Goal: Information Seeking & Learning: Learn about a topic

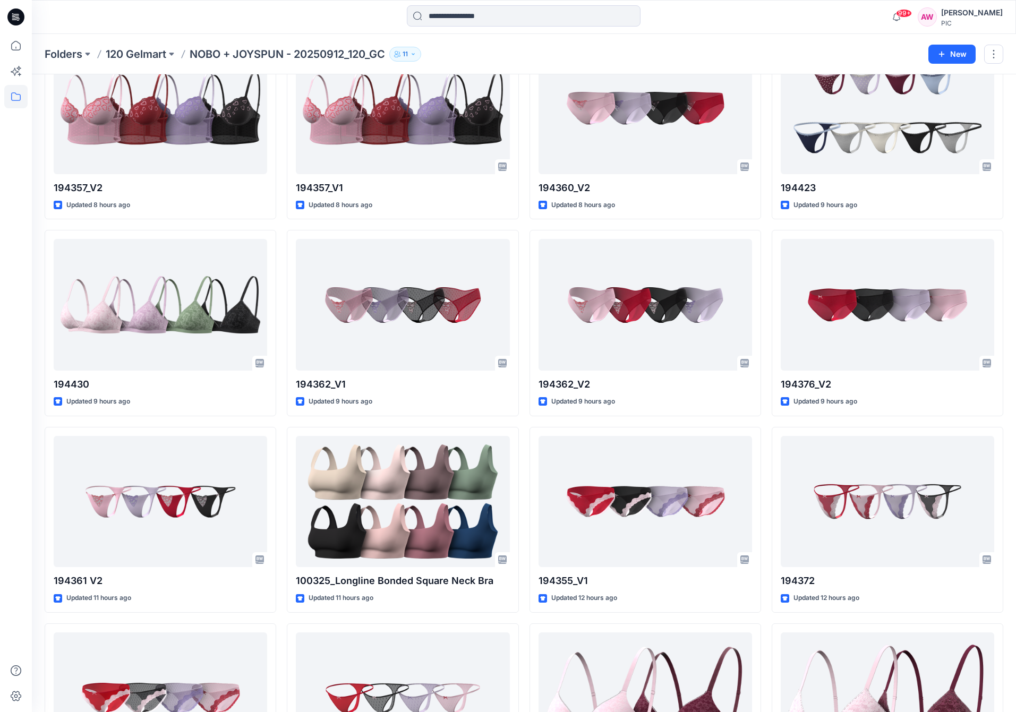
scroll to position [1074, 0]
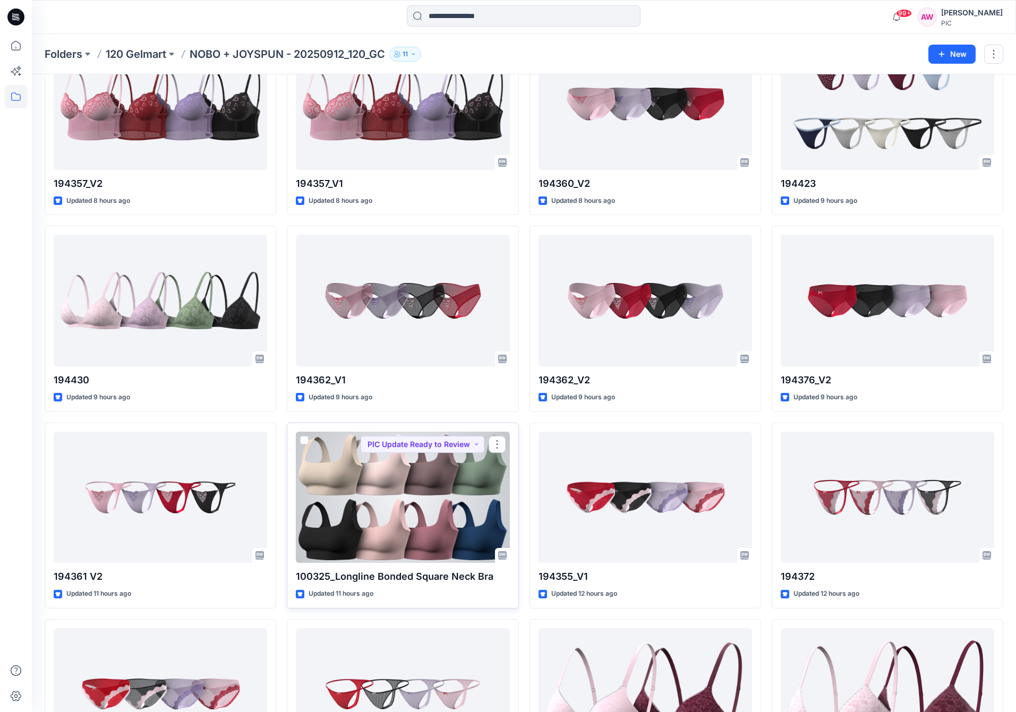
click at [425, 500] on div at bounding box center [403, 498] width 214 height 132
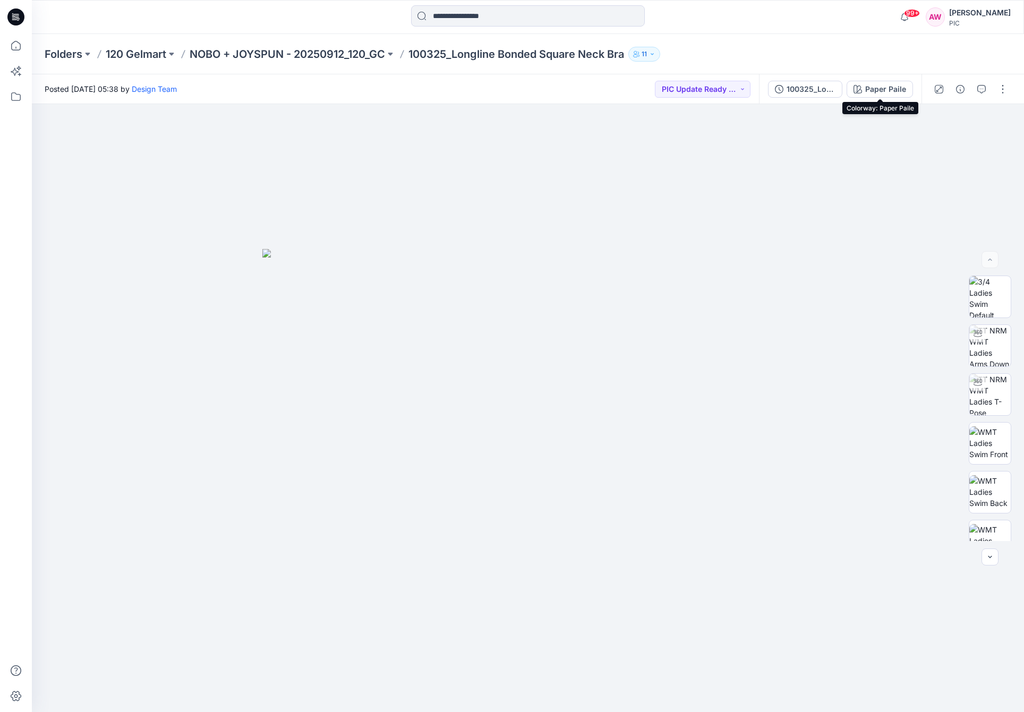
click at [884, 89] on div "Paper Paile" at bounding box center [885, 89] width 41 height 12
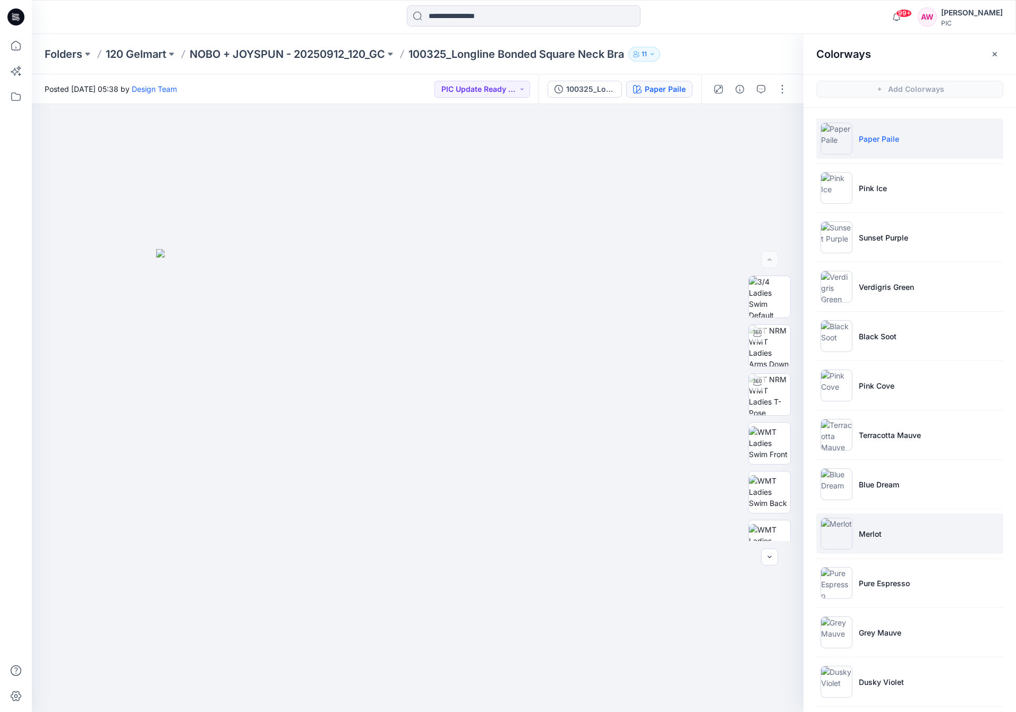
click at [833, 539] on img at bounding box center [837, 534] width 32 height 32
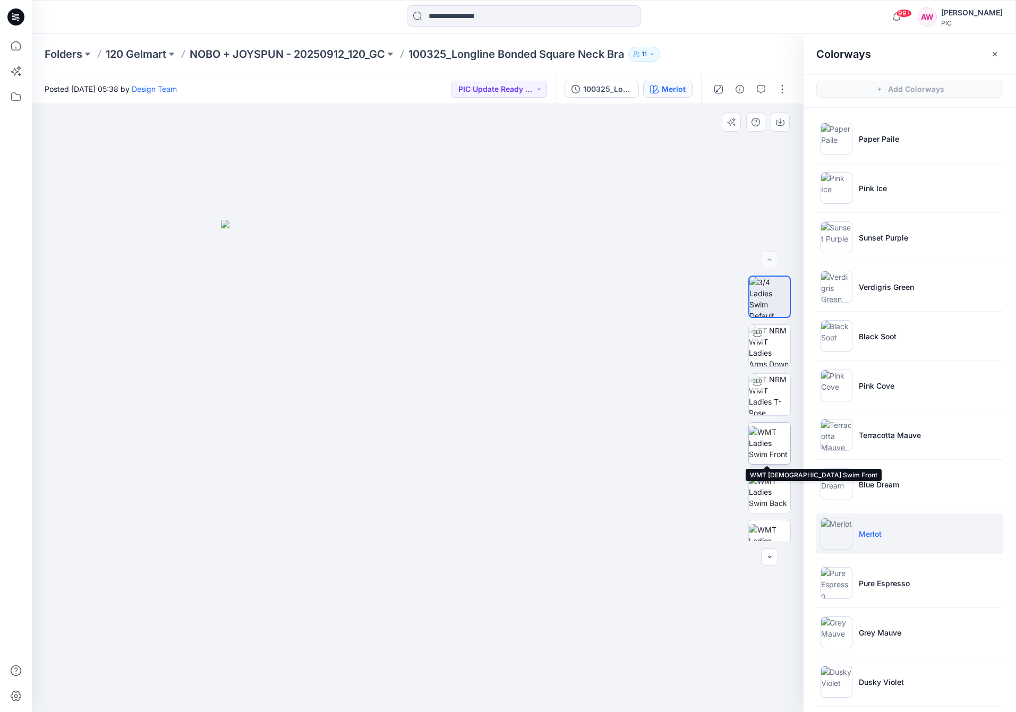
drag, startPoint x: 770, startPoint y: 450, endPoint x: 773, endPoint y: 457, distance: 8.3
click at [770, 450] on img at bounding box center [769, 443] width 41 height 33
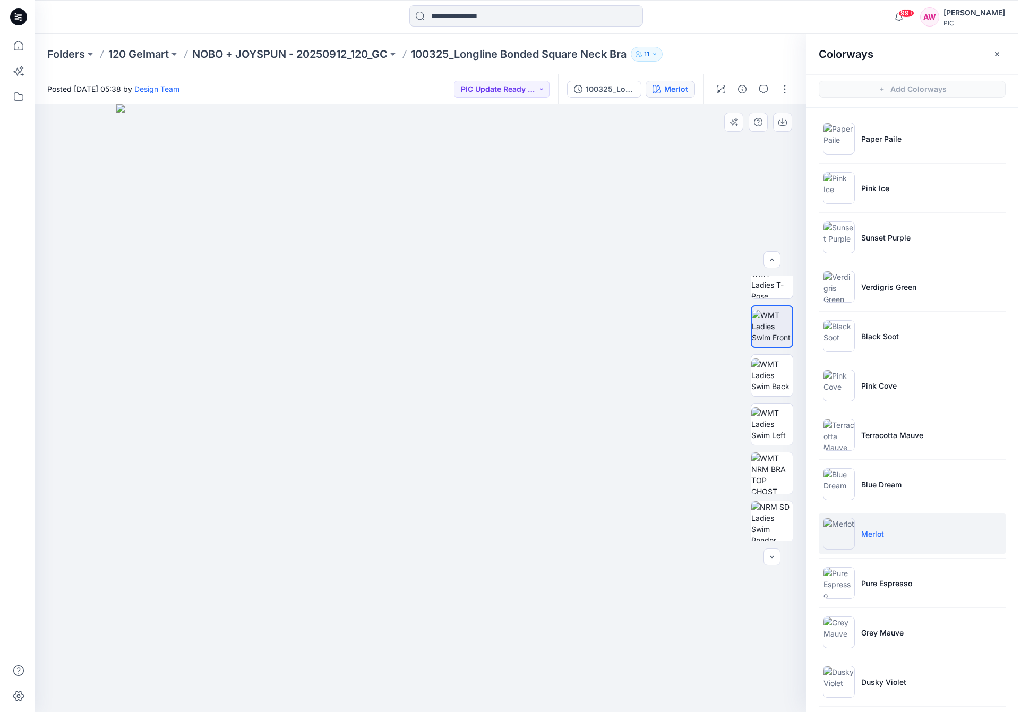
scroll to position [120, 0]
click at [785, 465] on img at bounding box center [769, 469] width 41 height 41
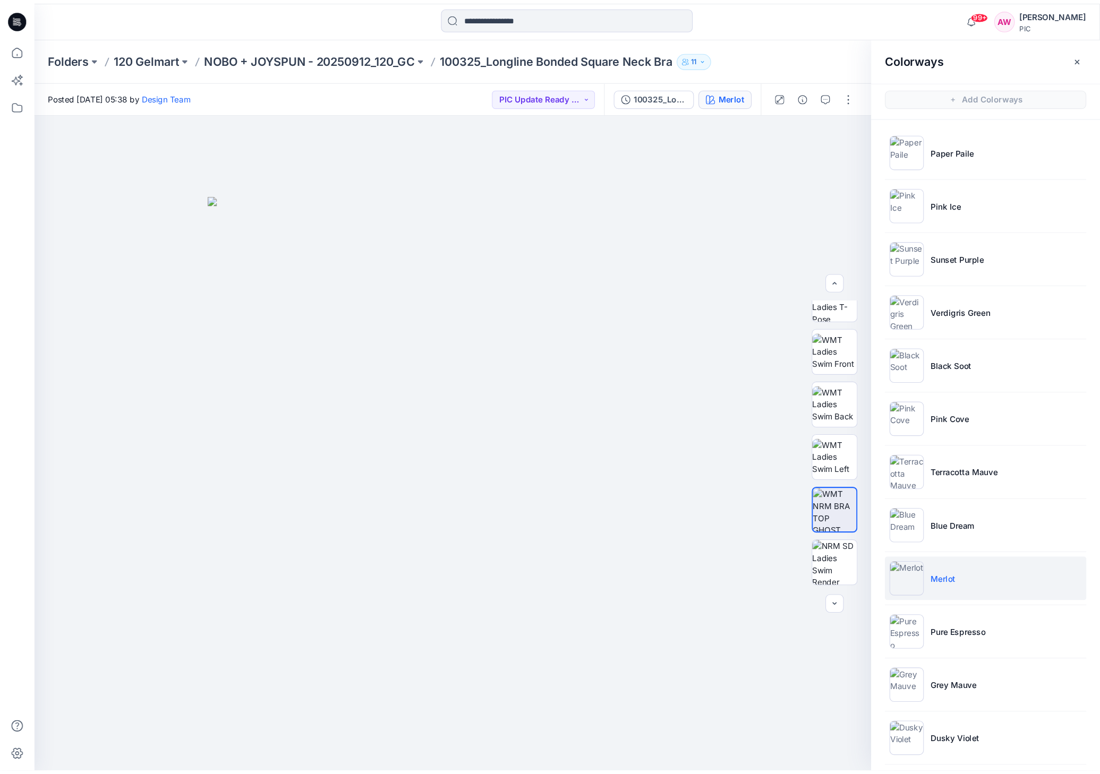
scroll to position [3, 0]
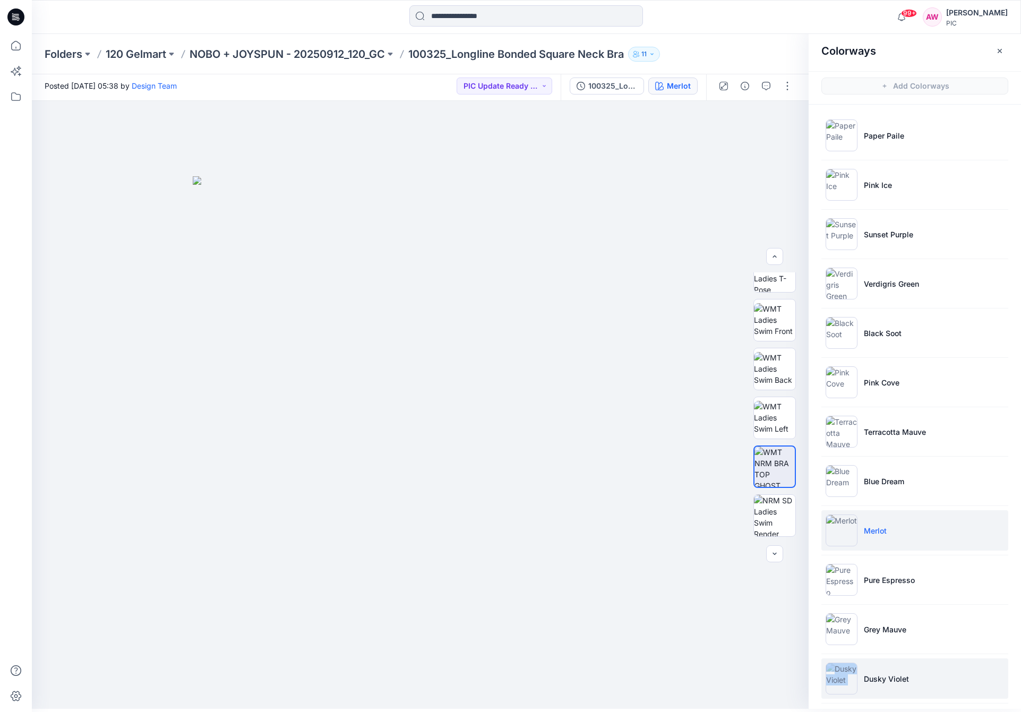
click at [863, 667] on li "Dusky Violet" at bounding box center [915, 679] width 187 height 40
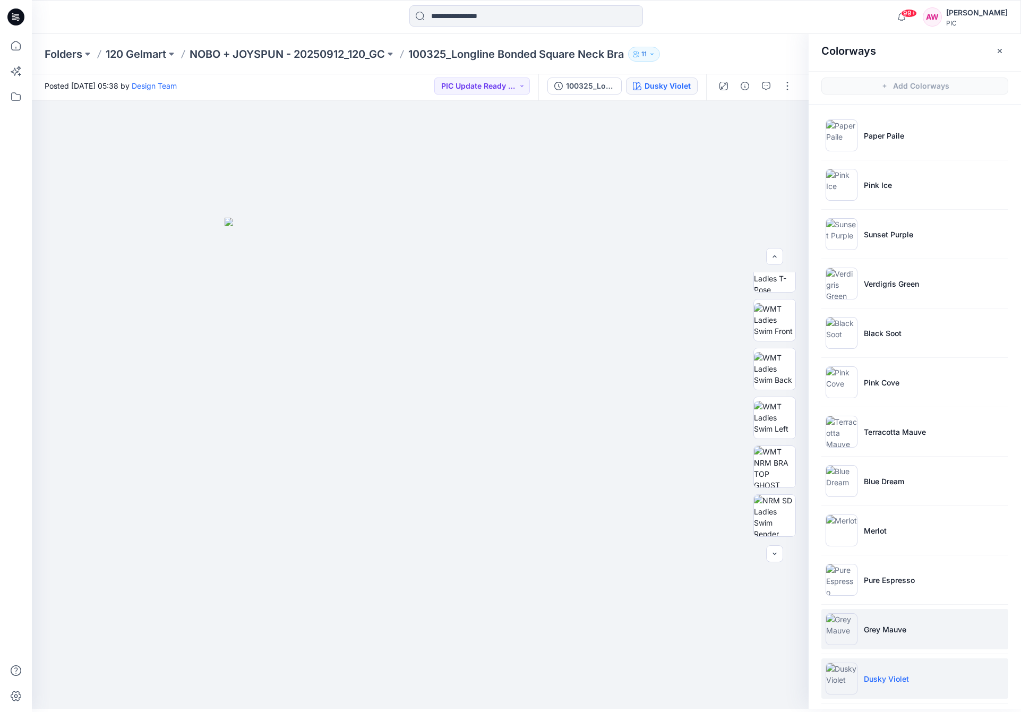
click at [850, 631] on img at bounding box center [842, 630] width 32 height 32
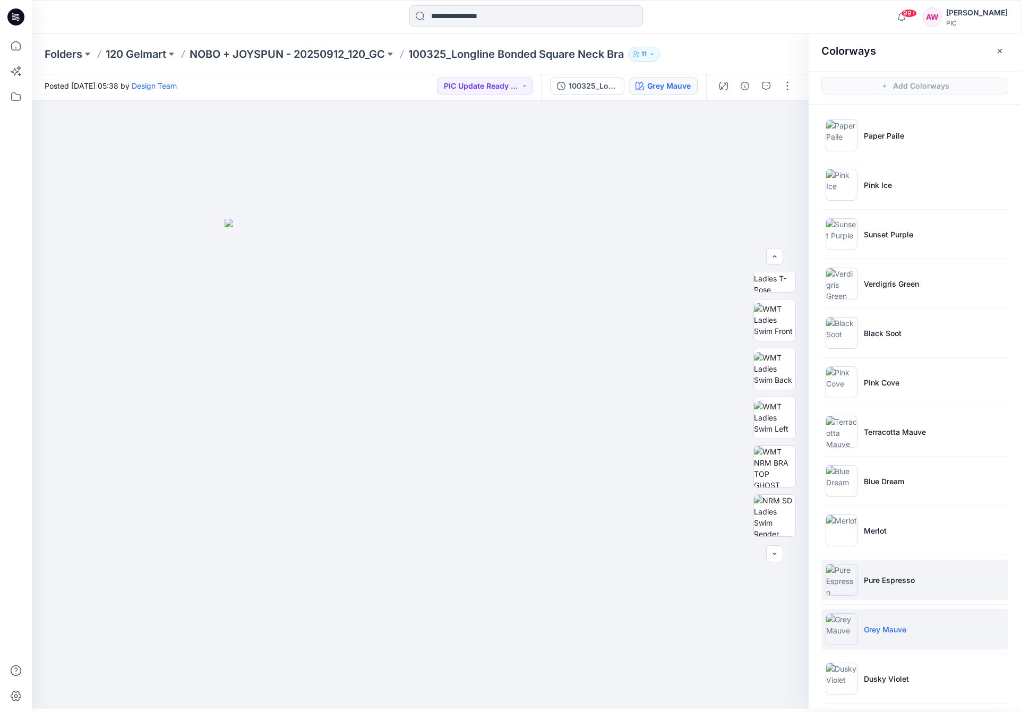
click at [845, 580] on img at bounding box center [842, 580] width 32 height 32
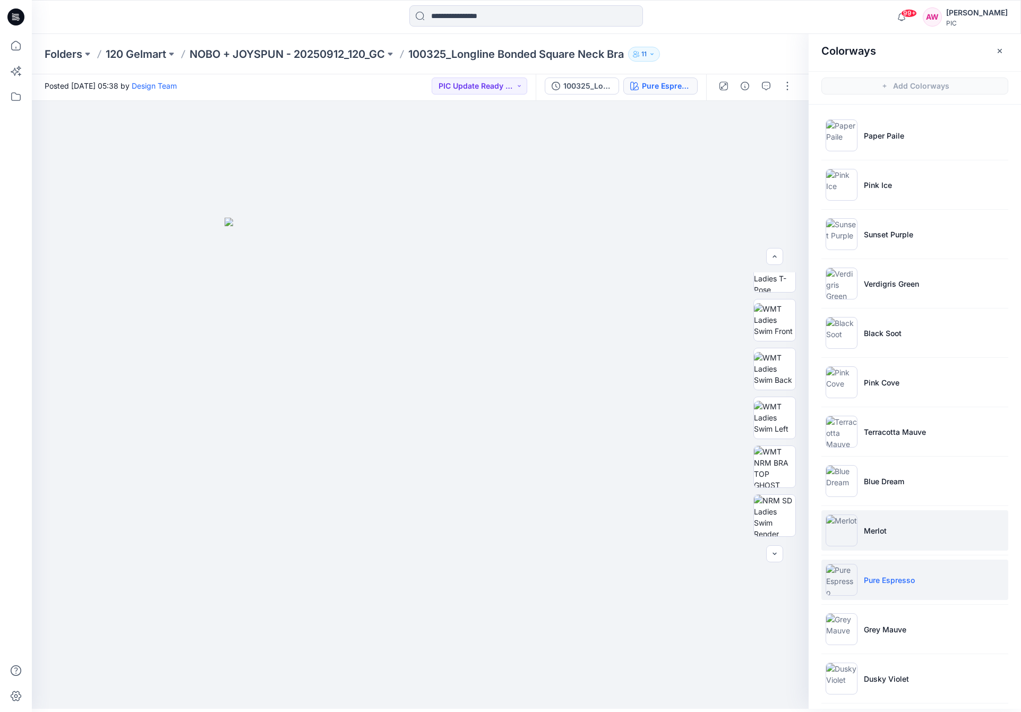
click at [852, 527] on img at bounding box center [842, 531] width 32 height 32
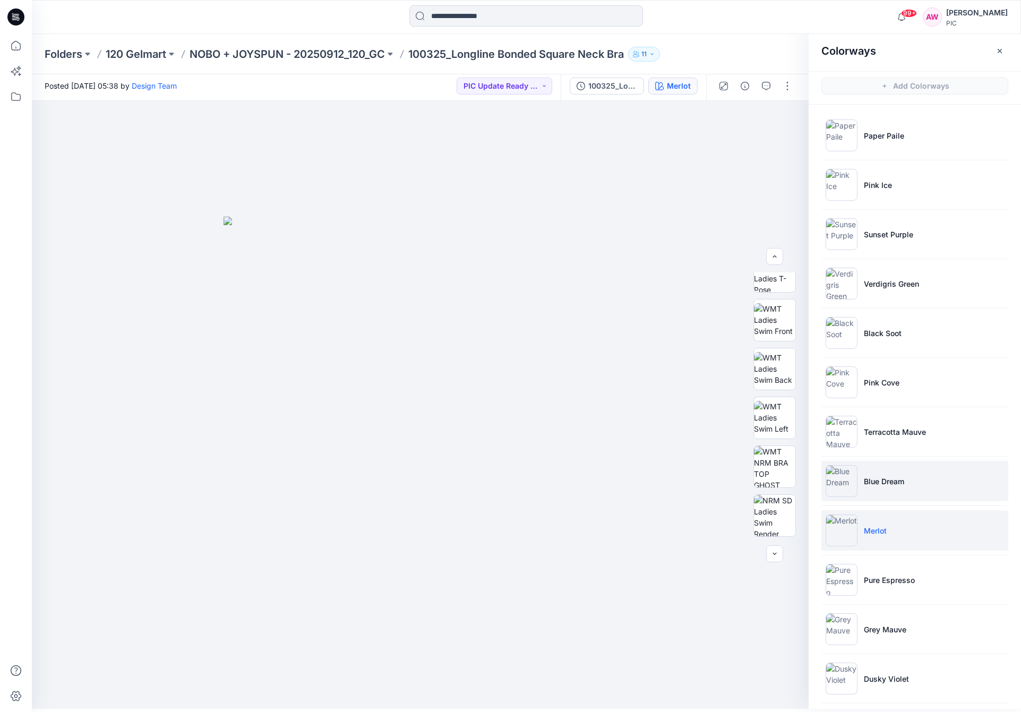
click at [847, 484] on img at bounding box center [842, 481] width 32 height 32
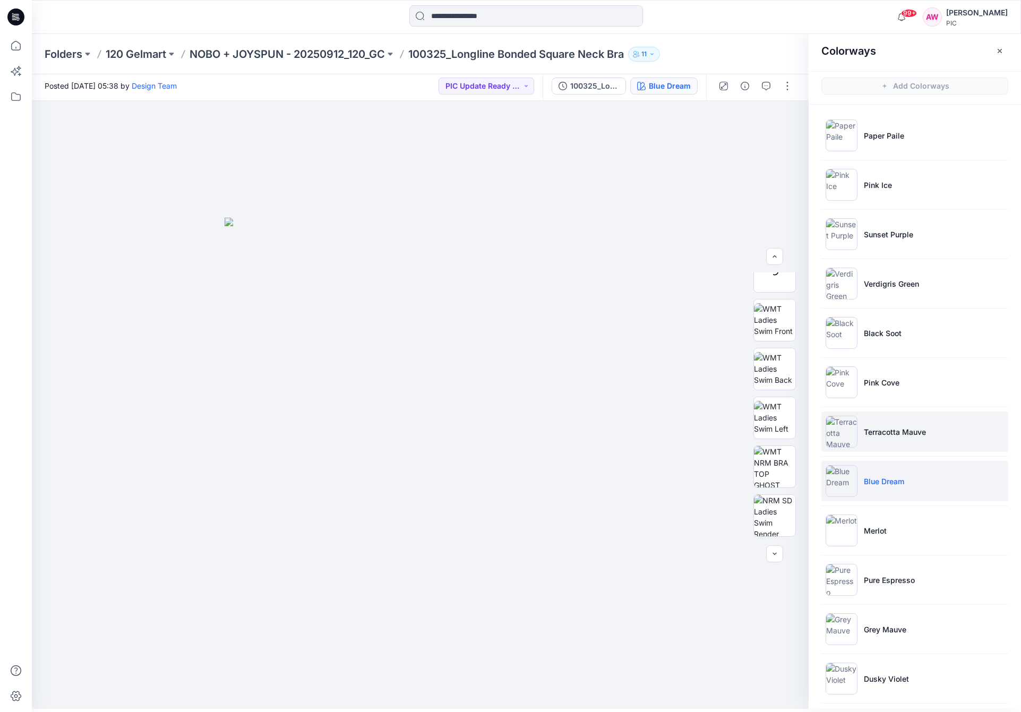
click at [859, 437] on li "Terracotta Mauve" at bounding box center [915, 432] width 187 height 40
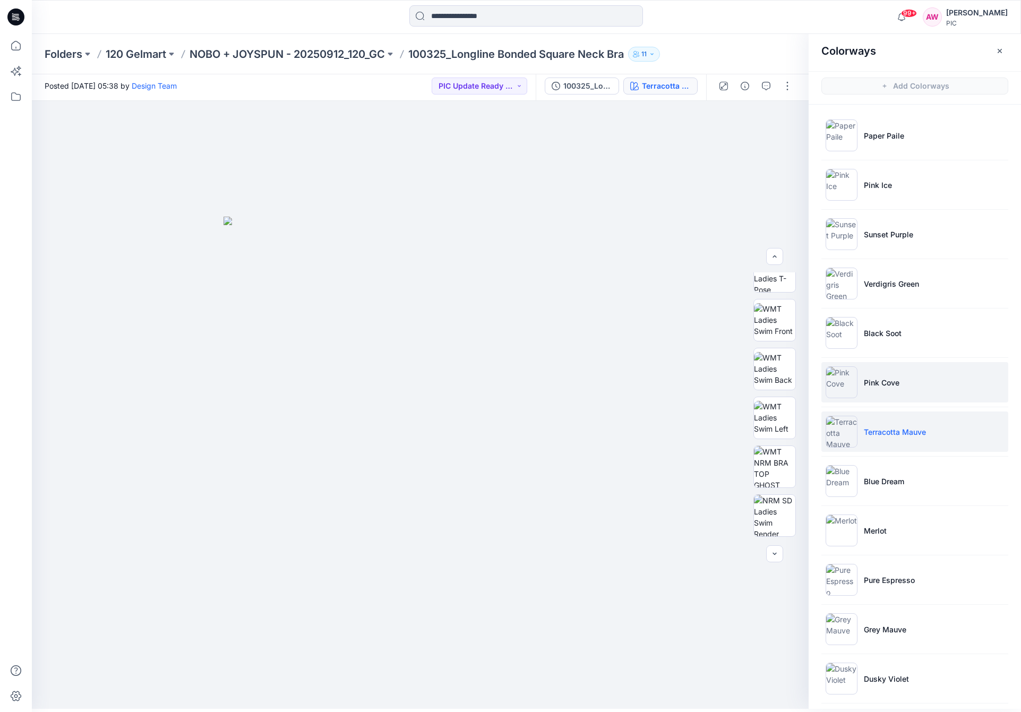
click at [838, 384] on img at bounding box center [842, 383] width 32 height 32
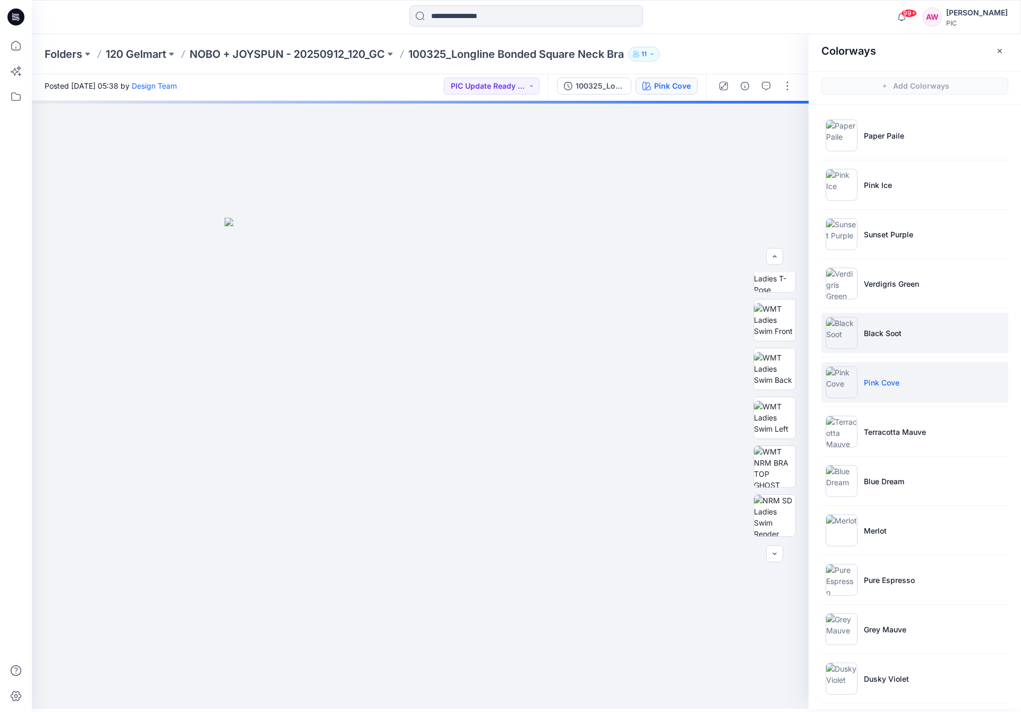
click at [840, 334] on img at bounding box center [842, 333] width 32 height 32
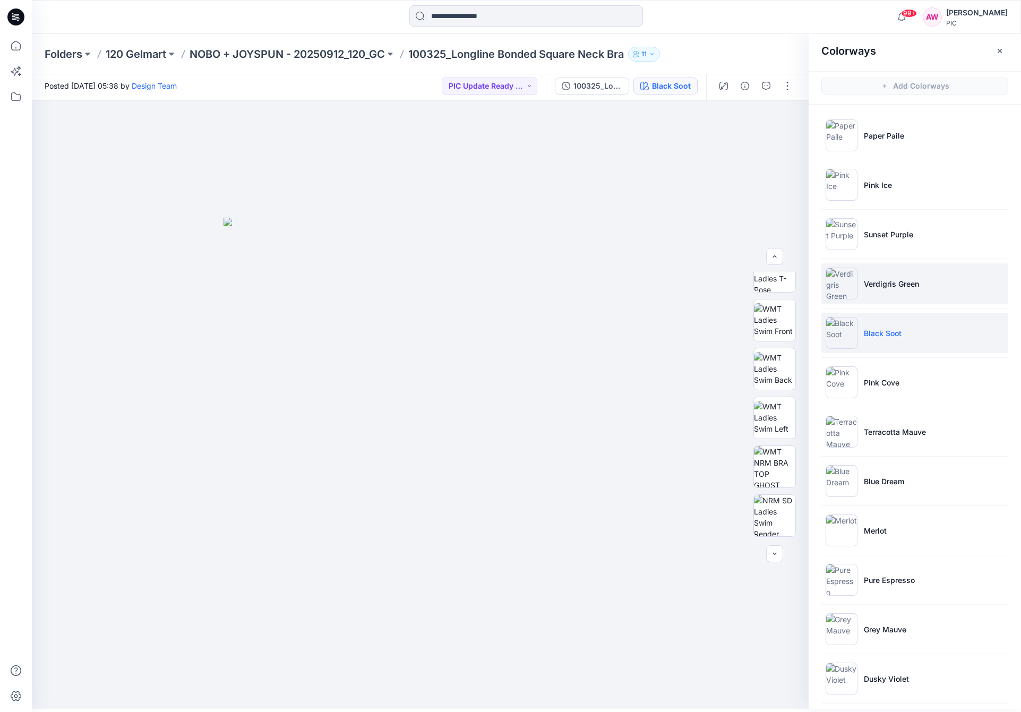
click at [840, 281] on img at bounding box center [842, 284] width 32 height 32
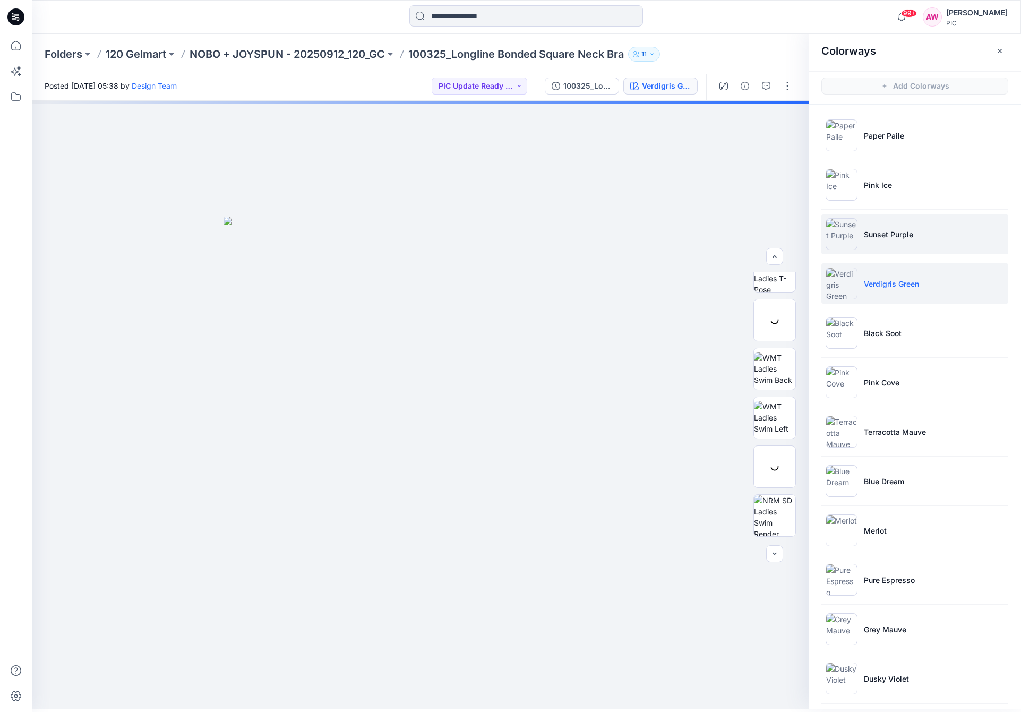
click at [846, 236] on img at bounding box center [842, 234] width 32 height 32
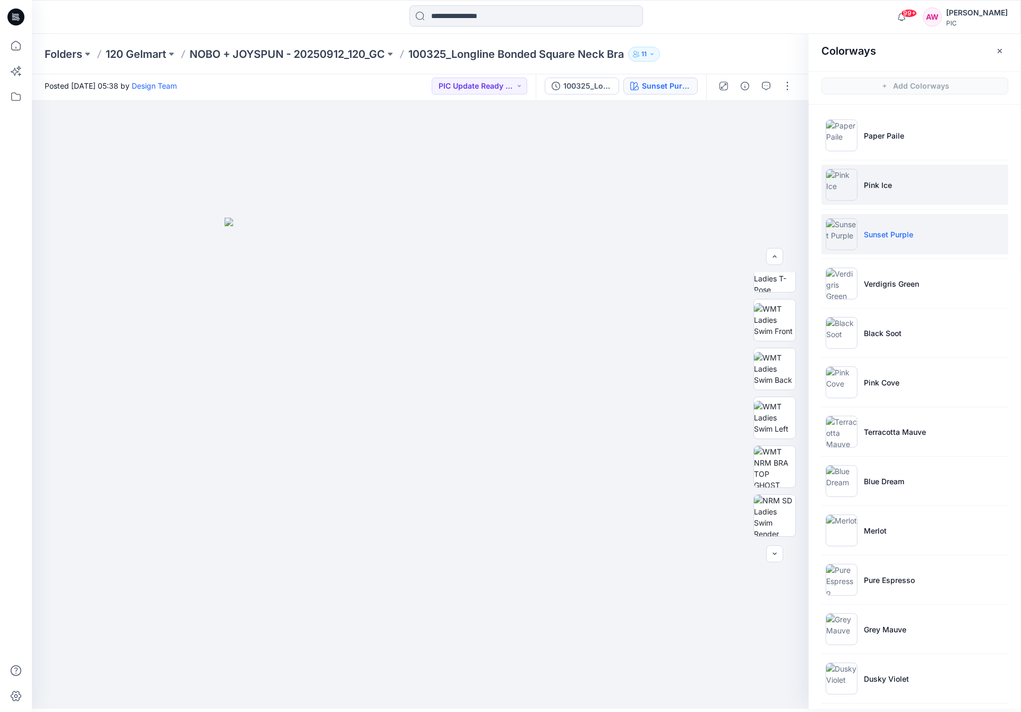
click at [847, 184] on img at bounding box center [842, 185] width 32 height 32
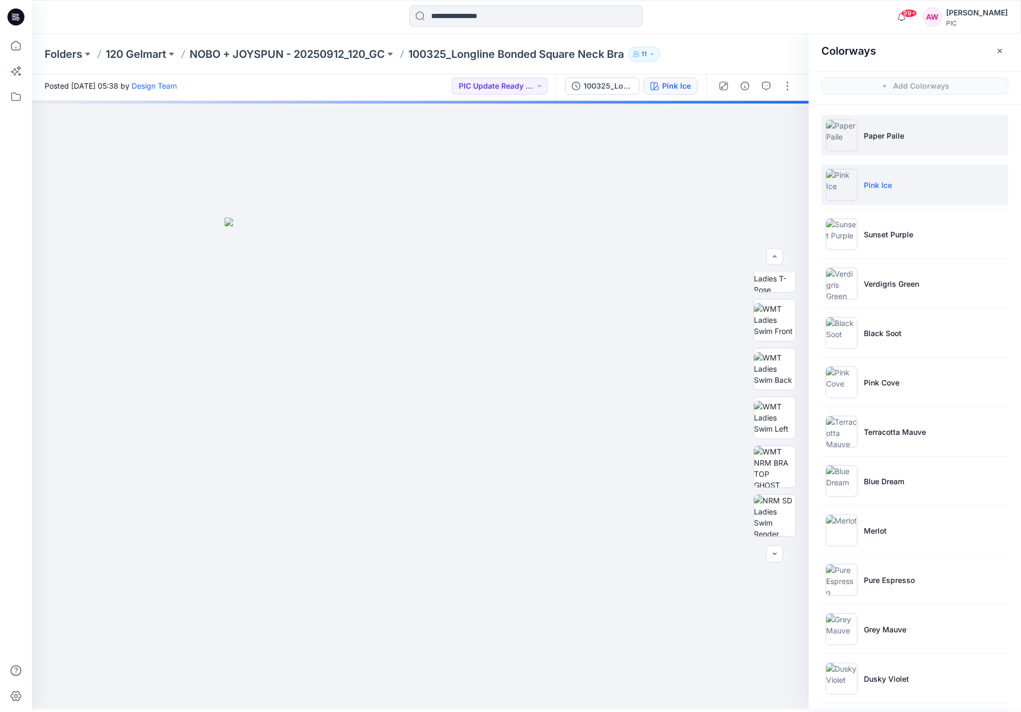
click at [848, 132] on img at bounding box center [842, 136] width 32 height 32
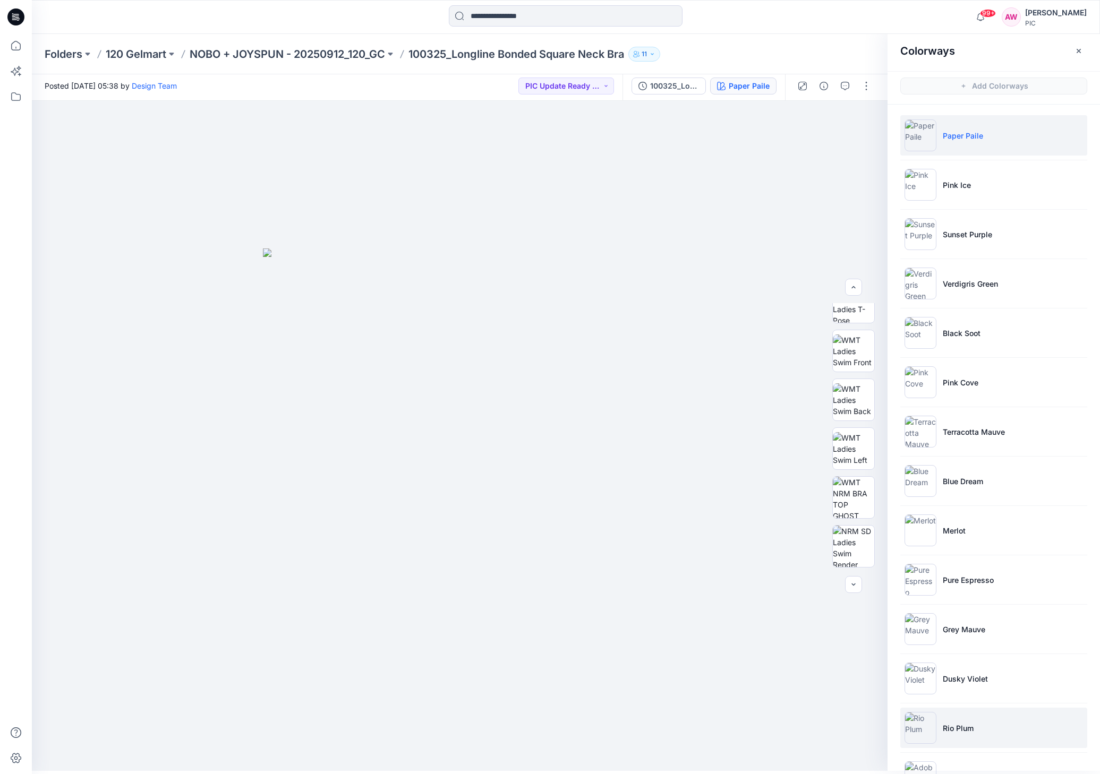
click at [925, 712] on img at bounding box center [921, 728] width 32 height 32
drag, startPoint x: 855, startPoint y: 497, endPoint x: 860, endPoint y: 494, distance: 5.5
click at [856, 497] on img at bounding box center [853, 497] width 41 height 41
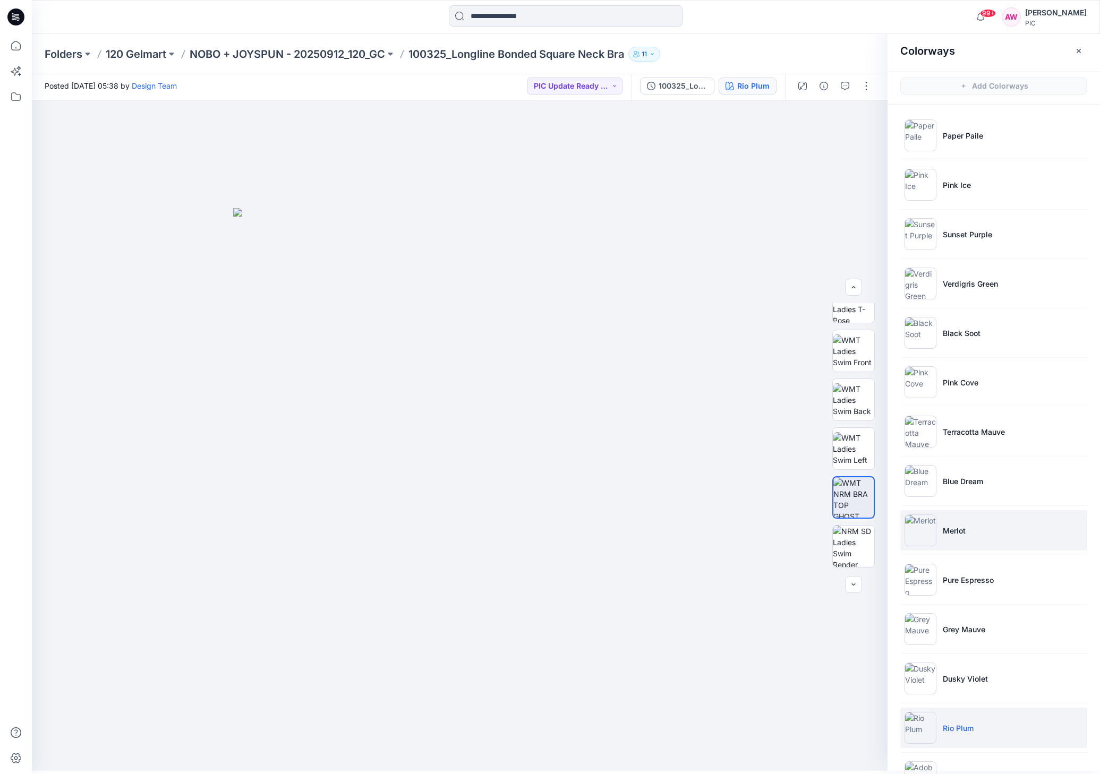
click at [921, 528] on img at bounding box center [921, 531] width 32 height 32
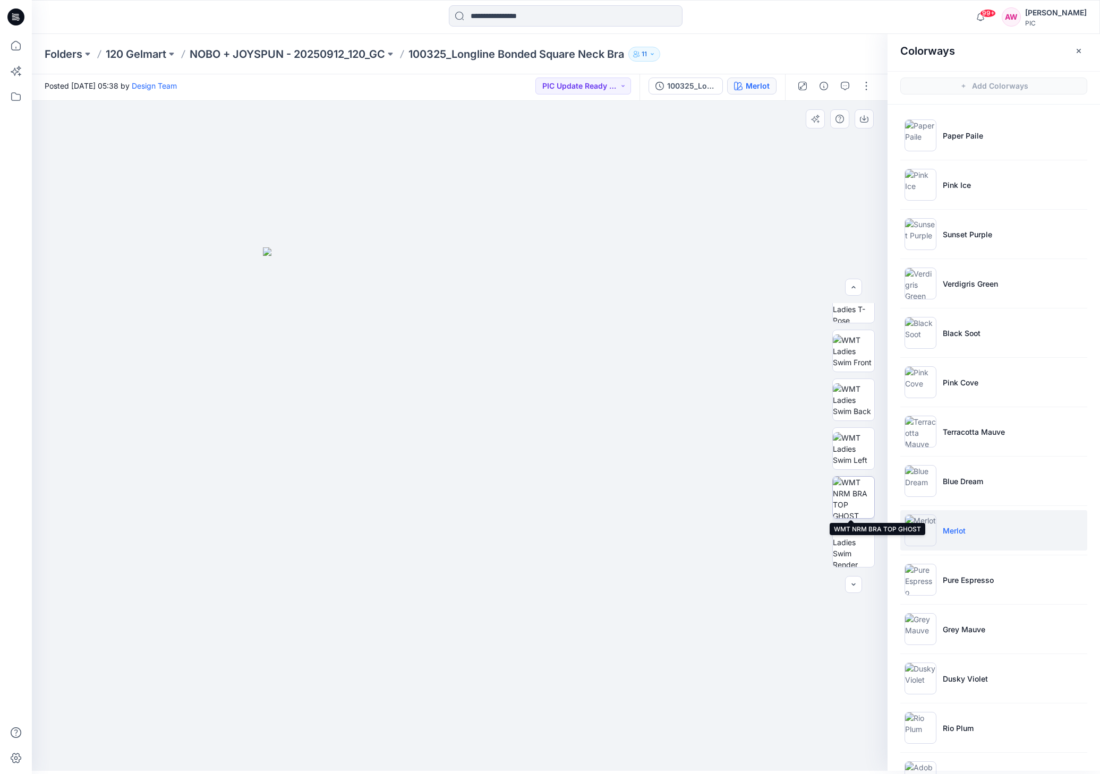
click at [857, 503] on img at bounding box center [853, 497] width 41 height 41
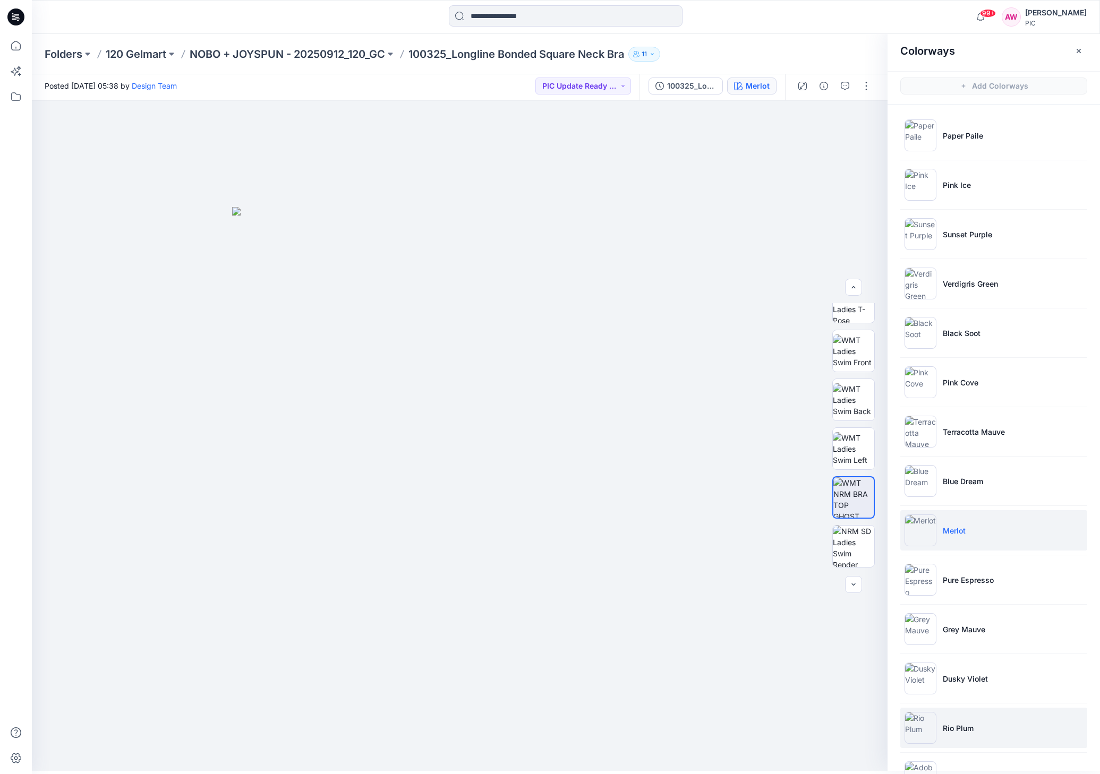
click at [926, 712] on img at bounding box center [921, 728] width 32 height 32
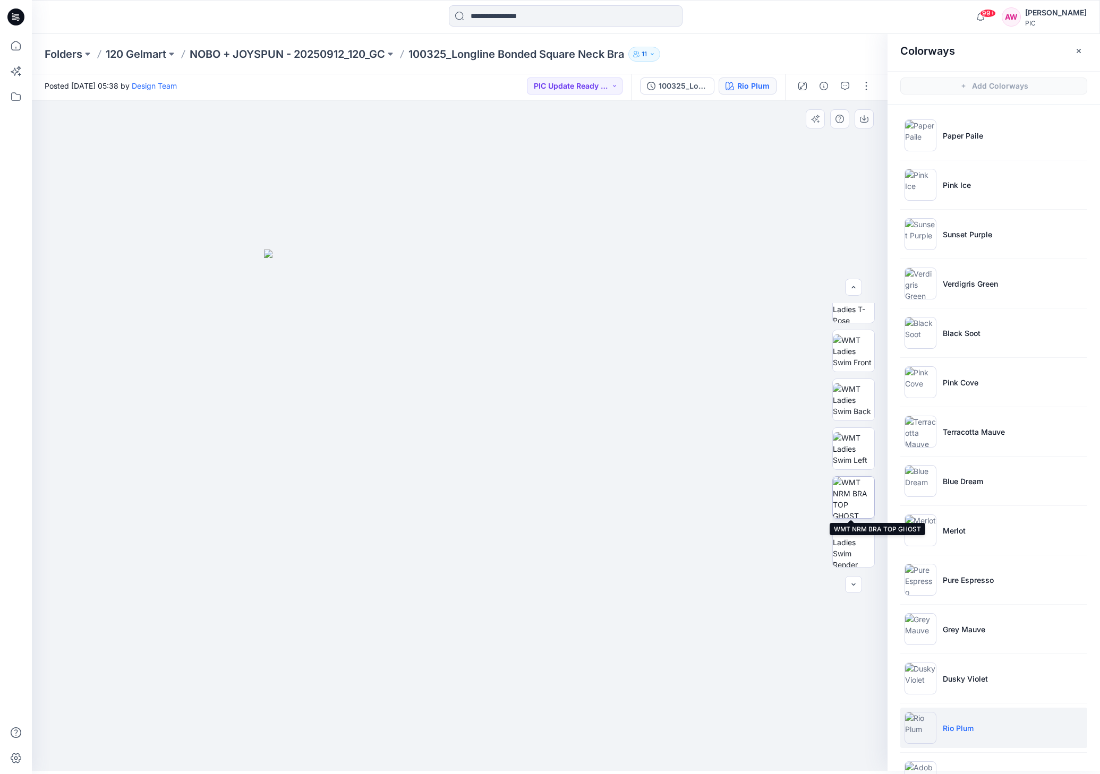
click at [853, 501] on img at bounding box center [853, 497] width 41 height 41
click at [864, 120] on icon "button" at bounding box center [864, 117] width 4 height 5
click at [931, 527] on img at bounding box center [921, 531] width 32 height 32
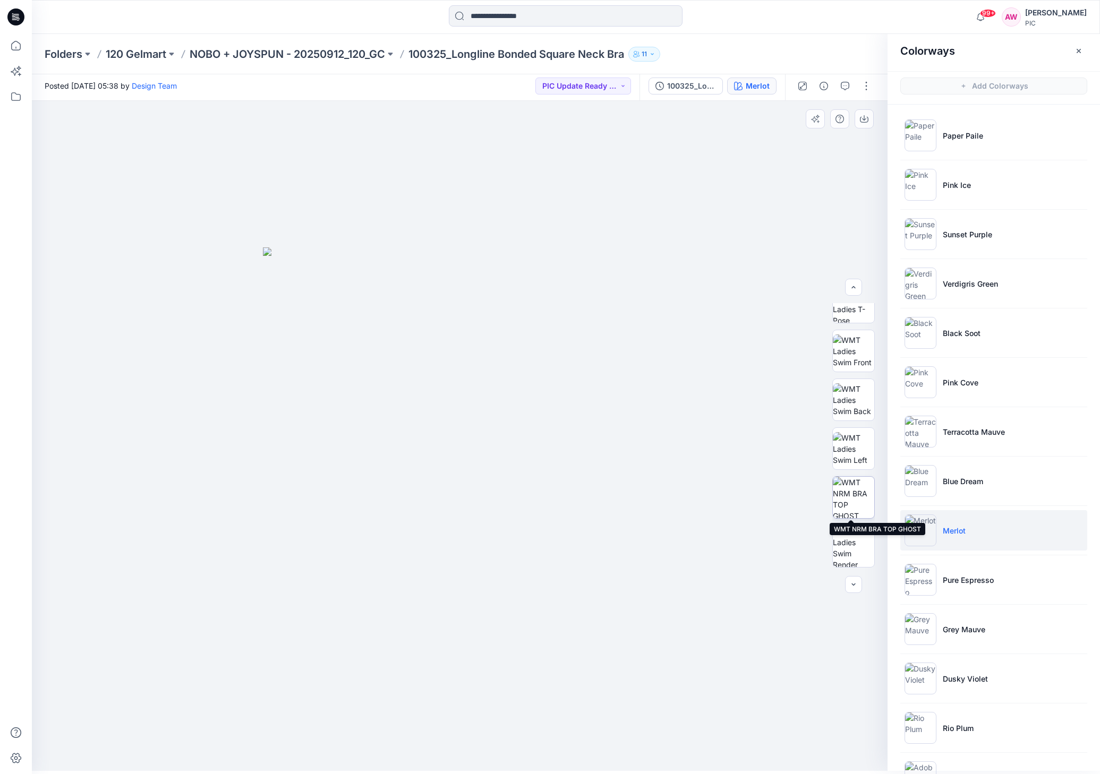
click at [857, 509] on img at bounding box center [853, 497] width 41 height 41
click at [865, 118] on icon "button" at bounding box center [864, 119] width 8 height 8
drag, startPoint x: 855, startPoint y: 548, endPoint x: 858, endPoint y: 542, distance: 5.9
click at [855, 548] on img at bounding box center [853, 546] width 41 height 41
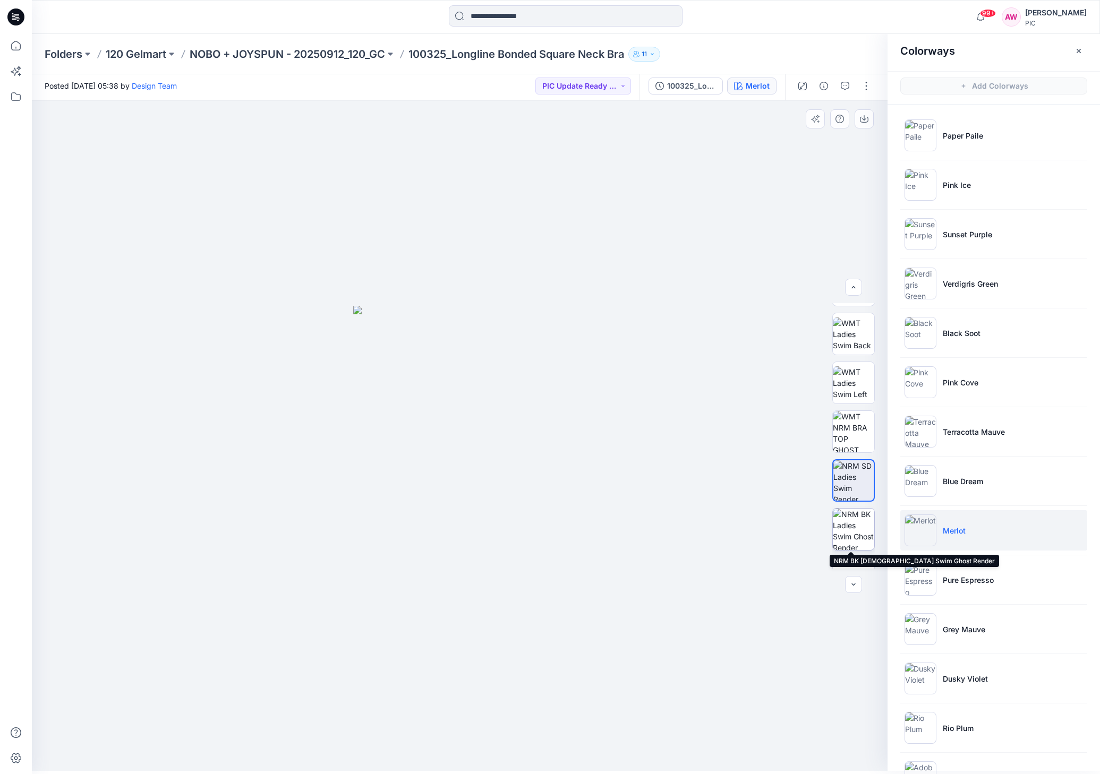
click at [859, 531] on img at bounding box center [853, 529] width 41 height 41
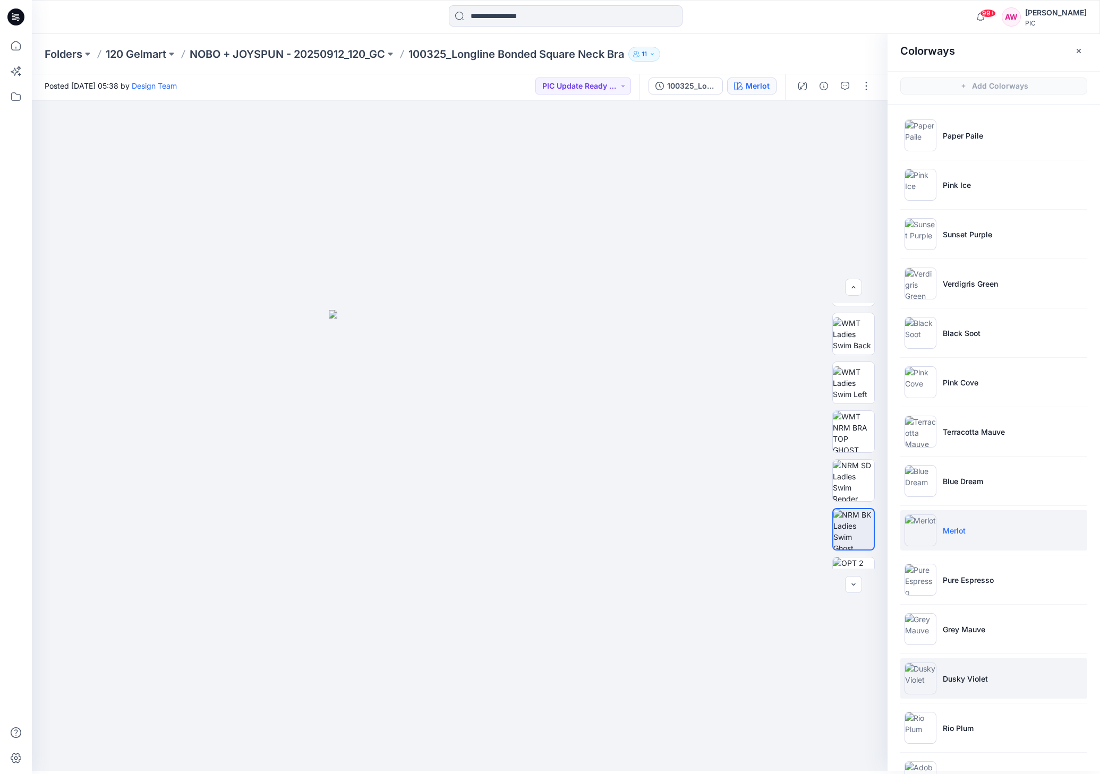
click at [920, 668] on img at bounding box center [921, 679] width 32 height 32
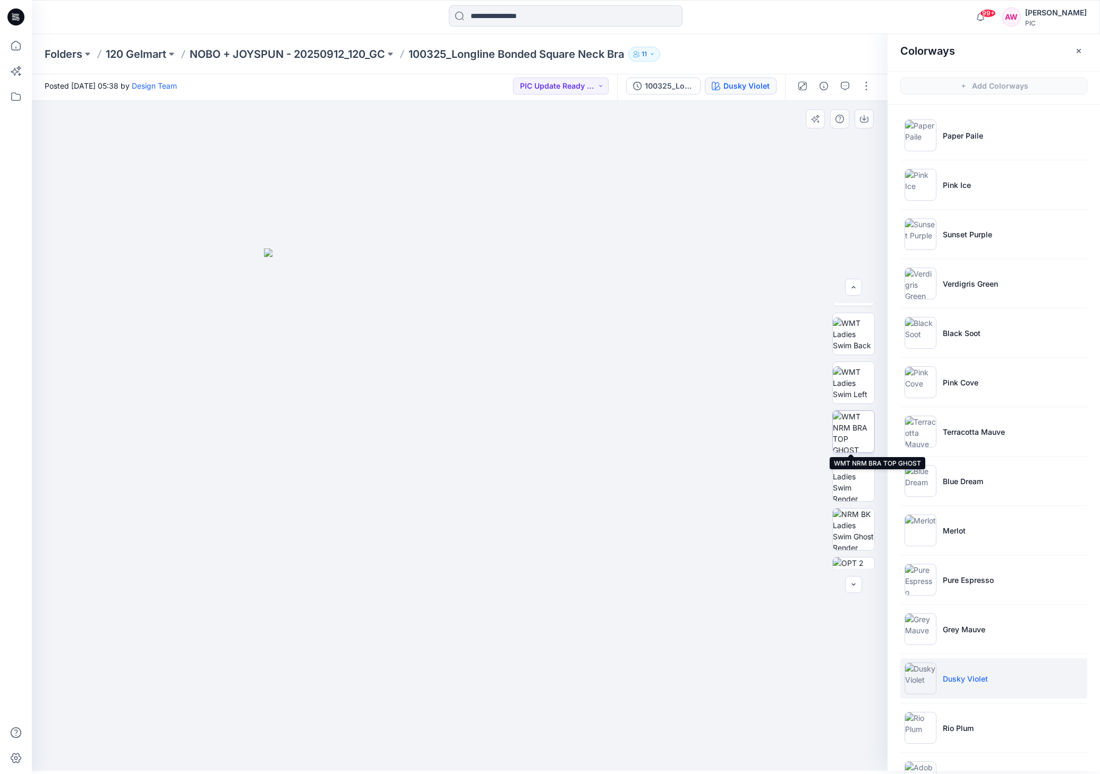
click at [854, 438] on img at bounding box center [853, 431] width 41 height 41
click at [867, 116] on icon "button" at bounding box center [864, 119] width 8 height 8
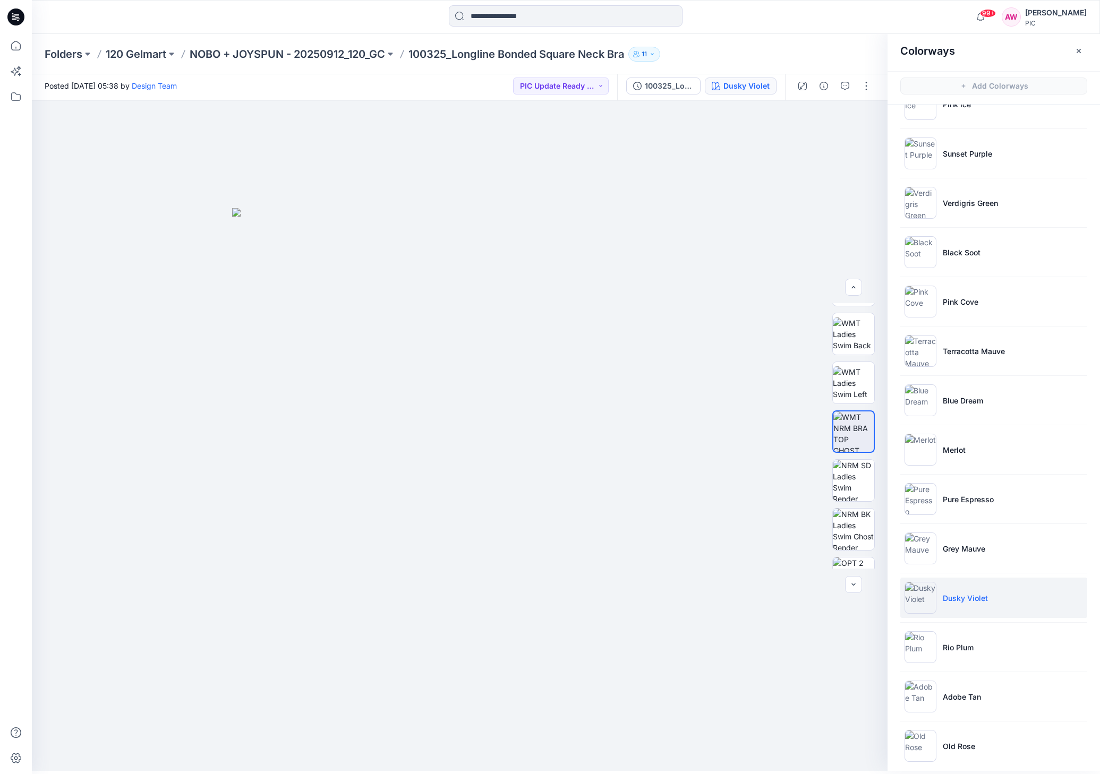
scroll to position [92, 0]
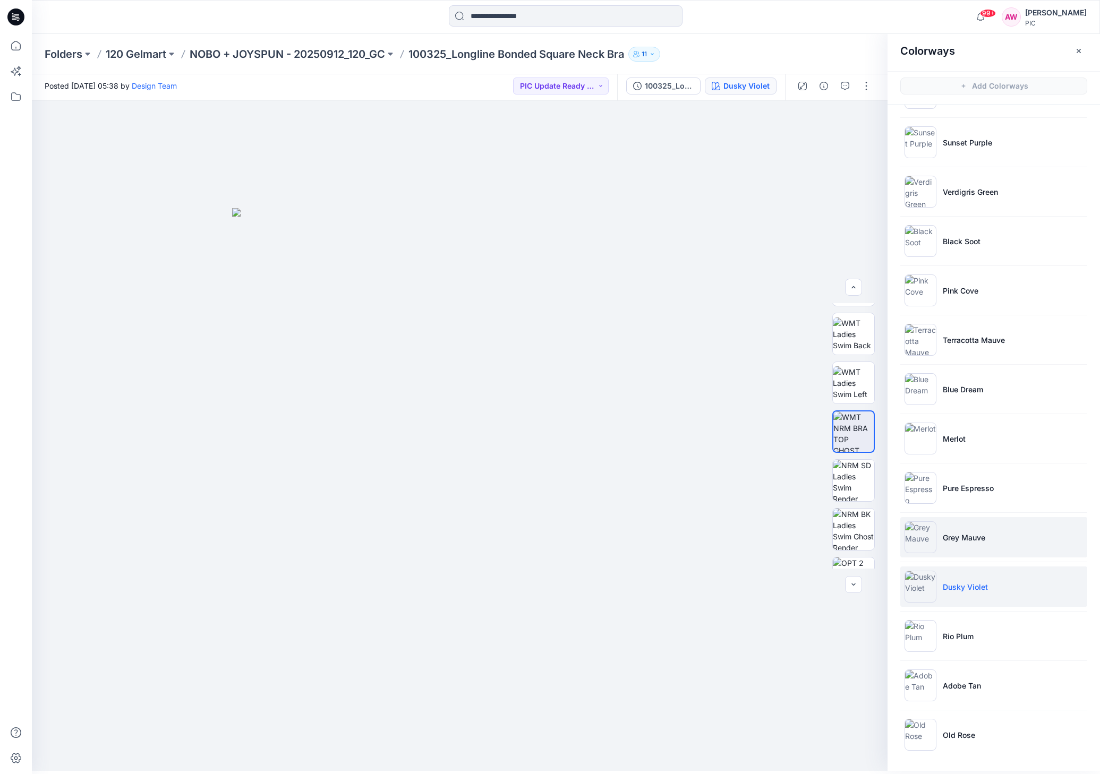
click at [918, 539] on img at bounding box center [921, 538] width 32 height 32
click at [861, 435] on img at bounding box center [853, 431] width 41 height 41
click at [864, 117] on icon "button" at bounding box center [864, 119] width 8 height 8
click at [926, 343] on img at bounding box center [921, 340] width 32 height 32
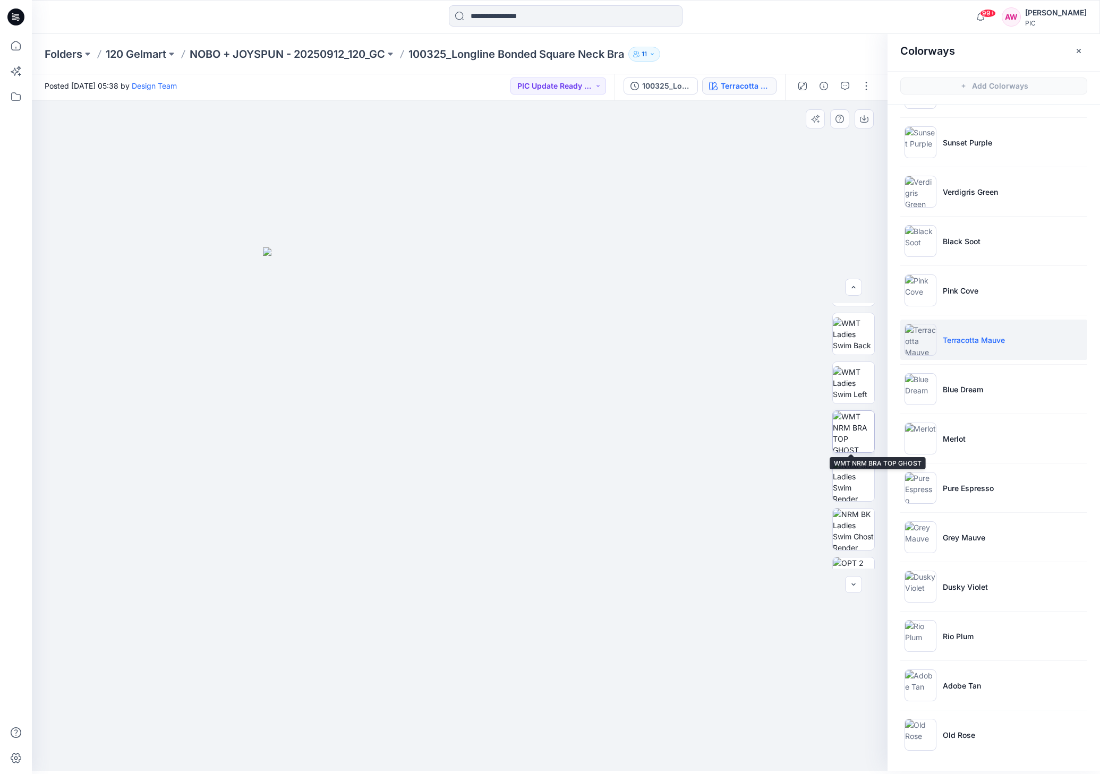
click at [851, 442] on img at bounding box center [853, 431] width 41 height 41
click at [866, 121] on icon "button" at bounding box center [864, 119] width 8 height 8
click at [926, 291] on img at bounding box center [921, 291] width 32 height 32
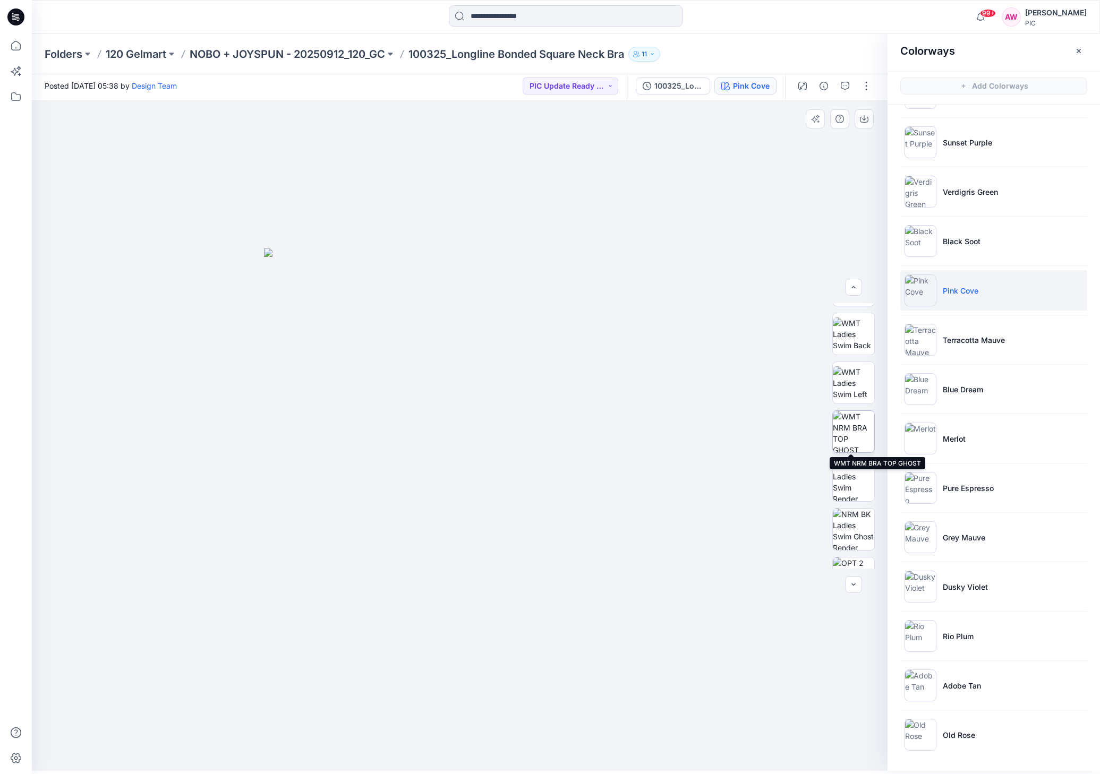
click at [855, 436] on img at bounding box center [853, 431] width 41 height 41
click at [868, 120] on icon "button" at bounding box center [864, 119] width 8 height 8
click at [932, 393] on img at bounding box center [921, 389] width 32 height 32
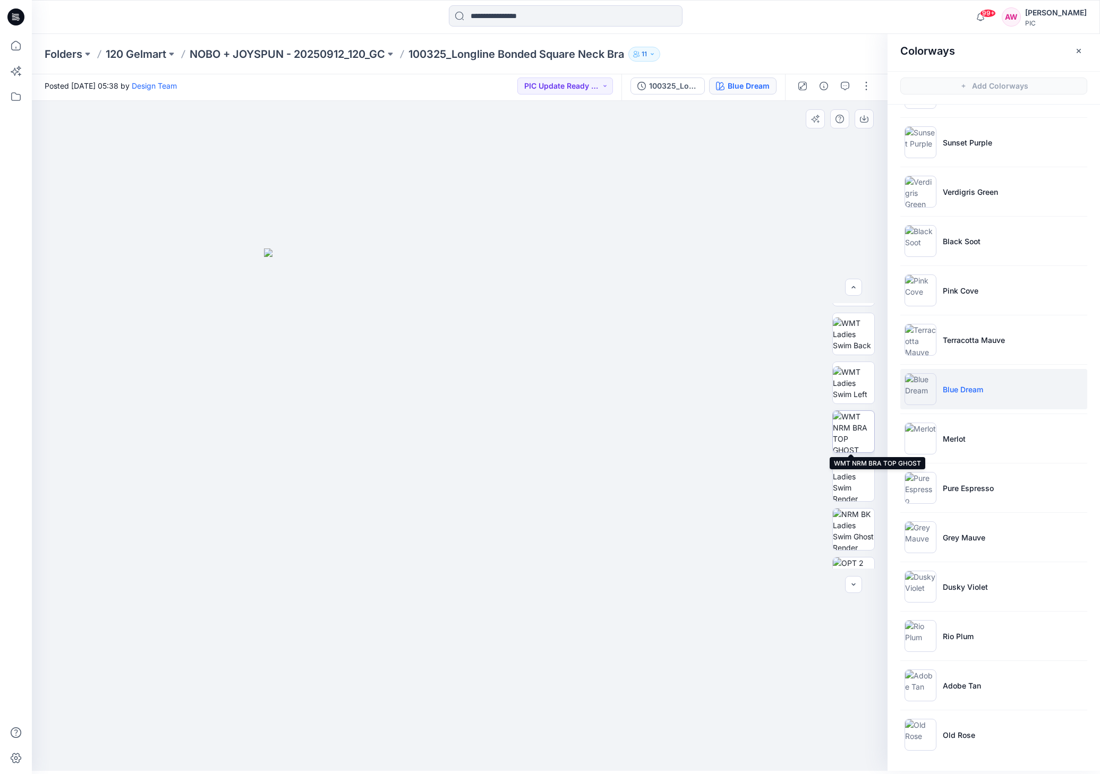
click at [855, 437] on img at bounding box center [853, 431] width 41 height 41
click at [868, 118] on icon "button" at bounding box center [864, 120] width 8 height 6
click at [339, 56] on p "NOBO + JOYSPUN - 20250912_120_GC" at bounding box center [287, 54] width 195 height 15
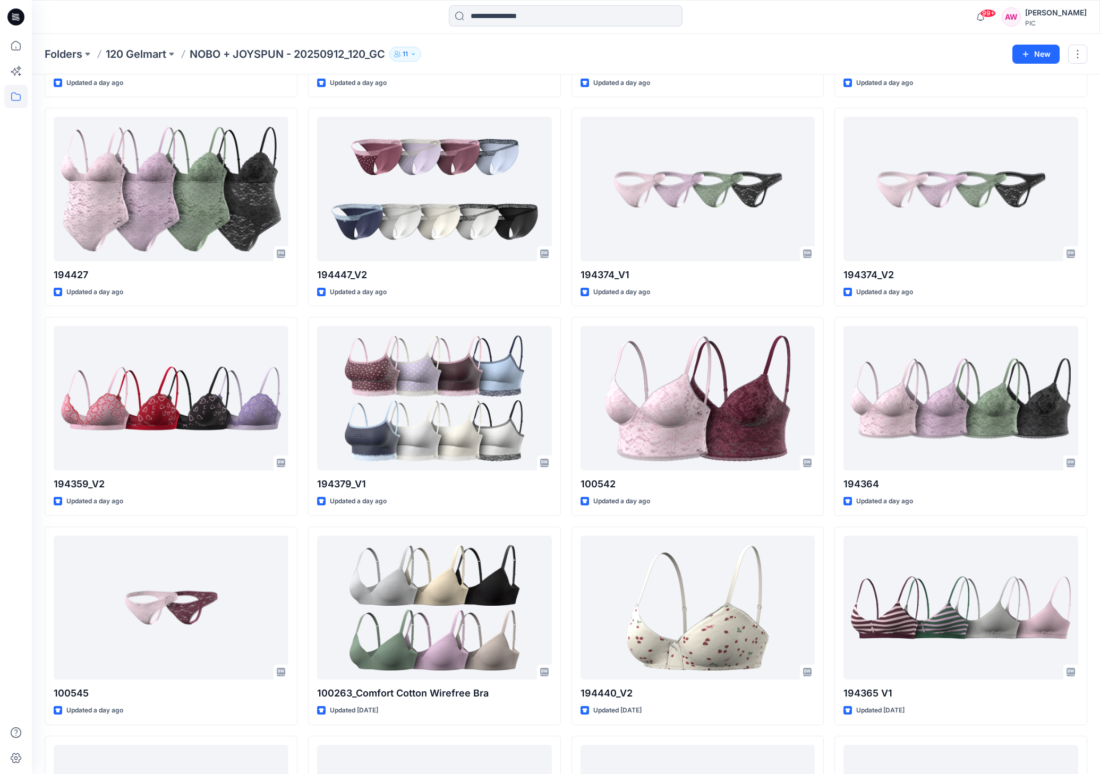
scroll to position [3015, 0]
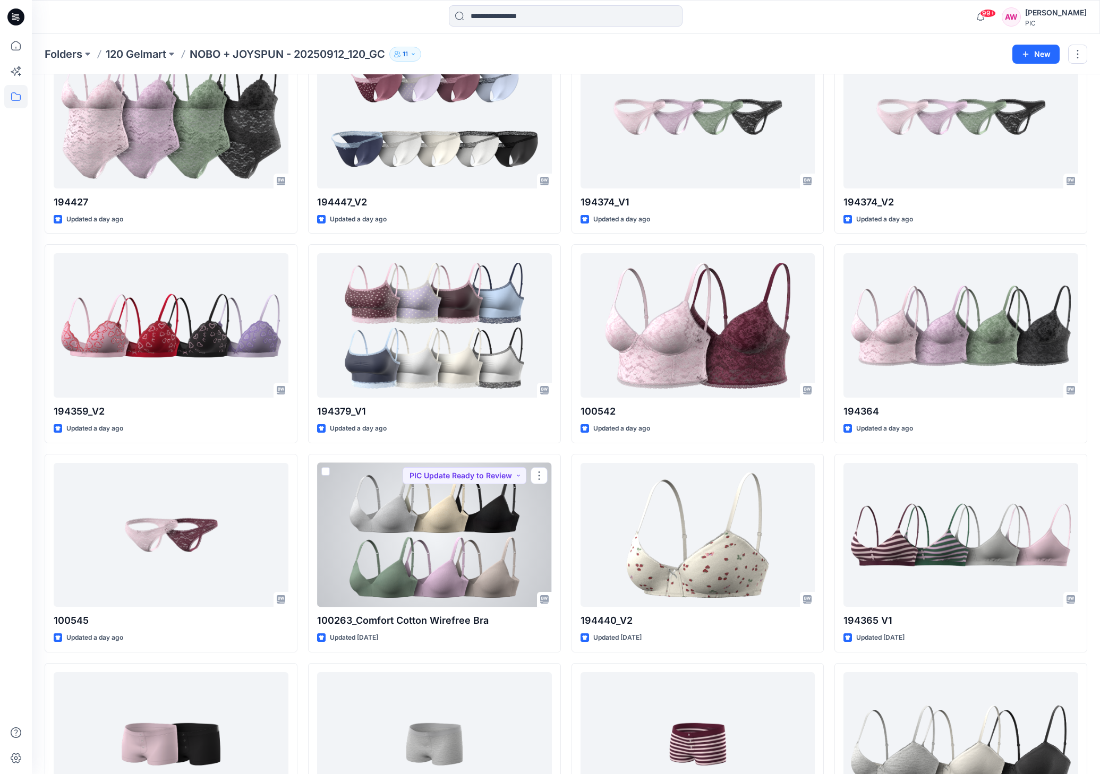
click at [470, 534] on div at bounding box center [434, 535] width 235 height 144
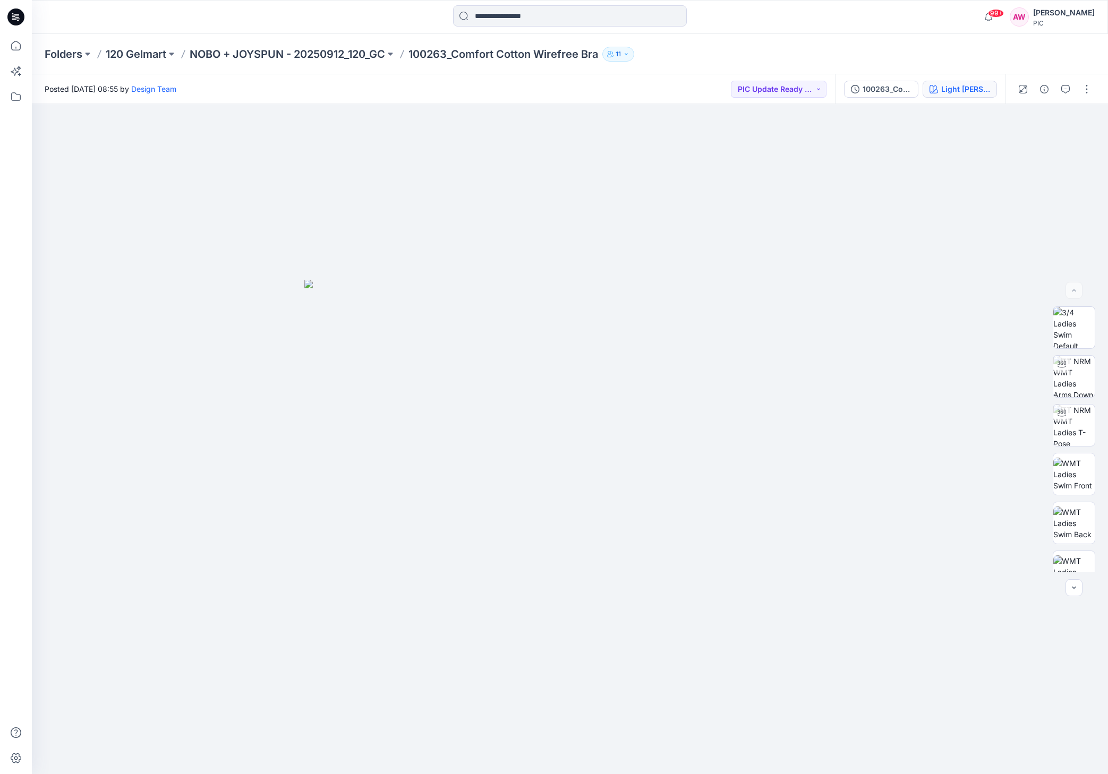
click at [969, 83] on button "Light [PERSON_NAME]" at bounding box center [960, 89] width 74 height 17
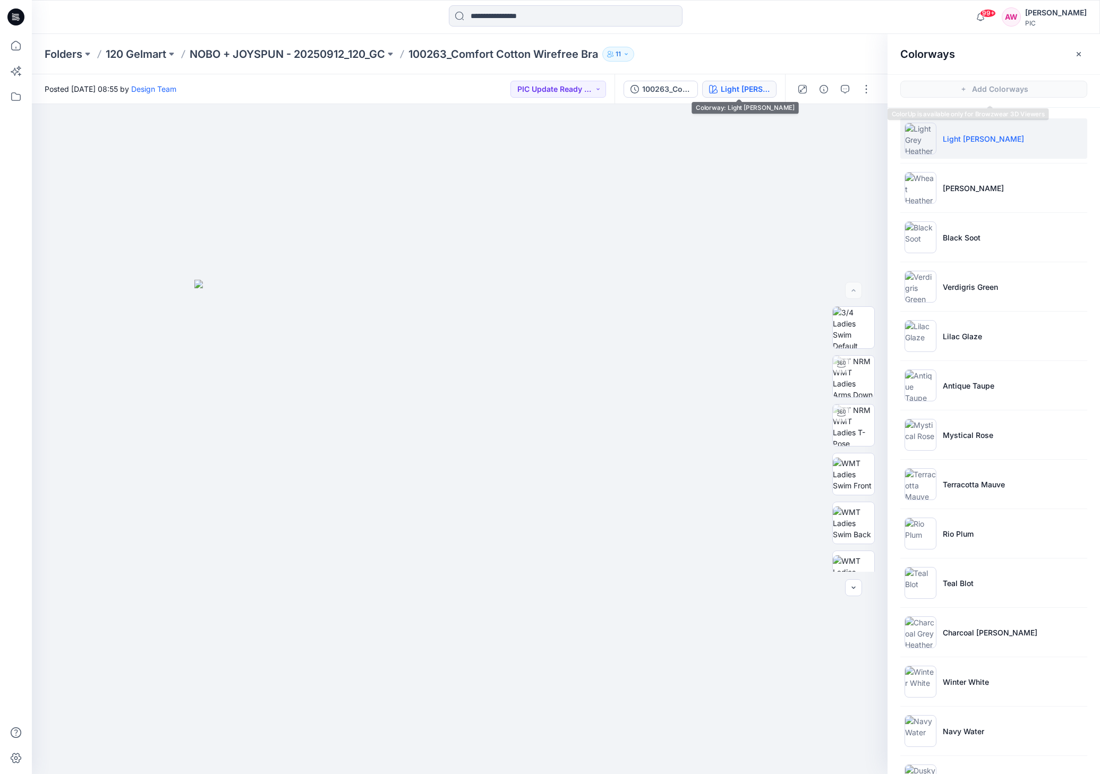
click at [968, 84] on span "Add Colorways" at bounding box center [994, 89] width 212 height 30
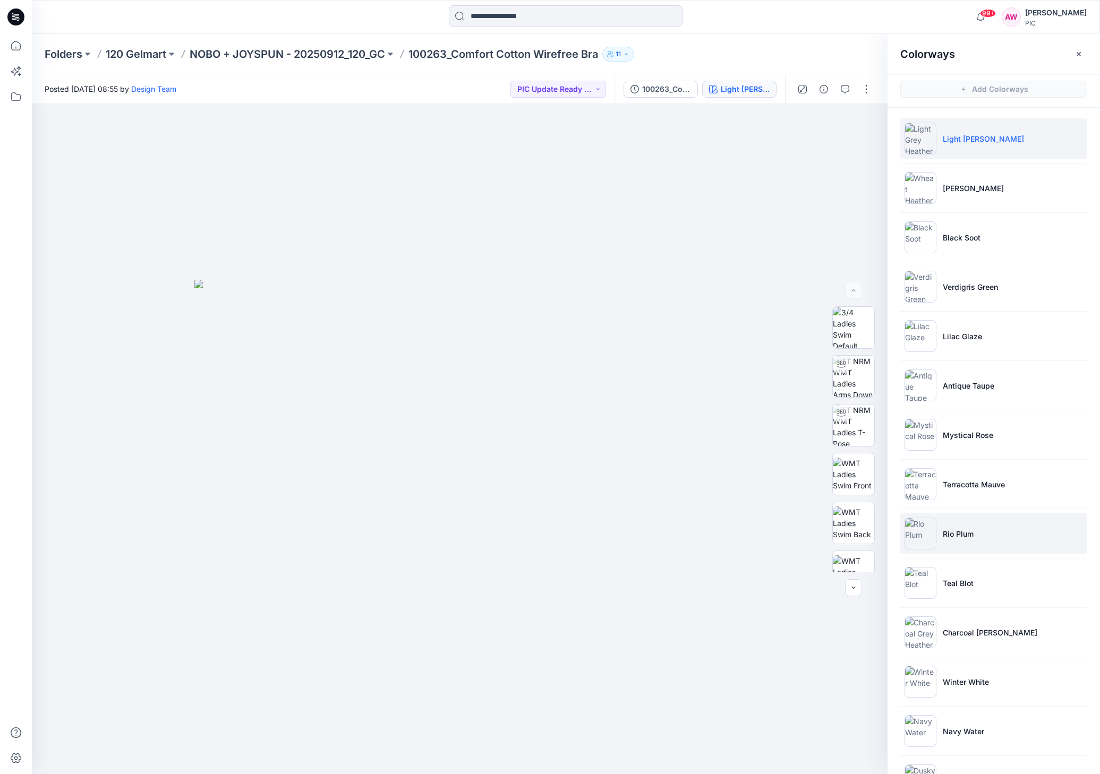
click at [927, 537] on img at bounding box center [921, 534] width 32 height 32
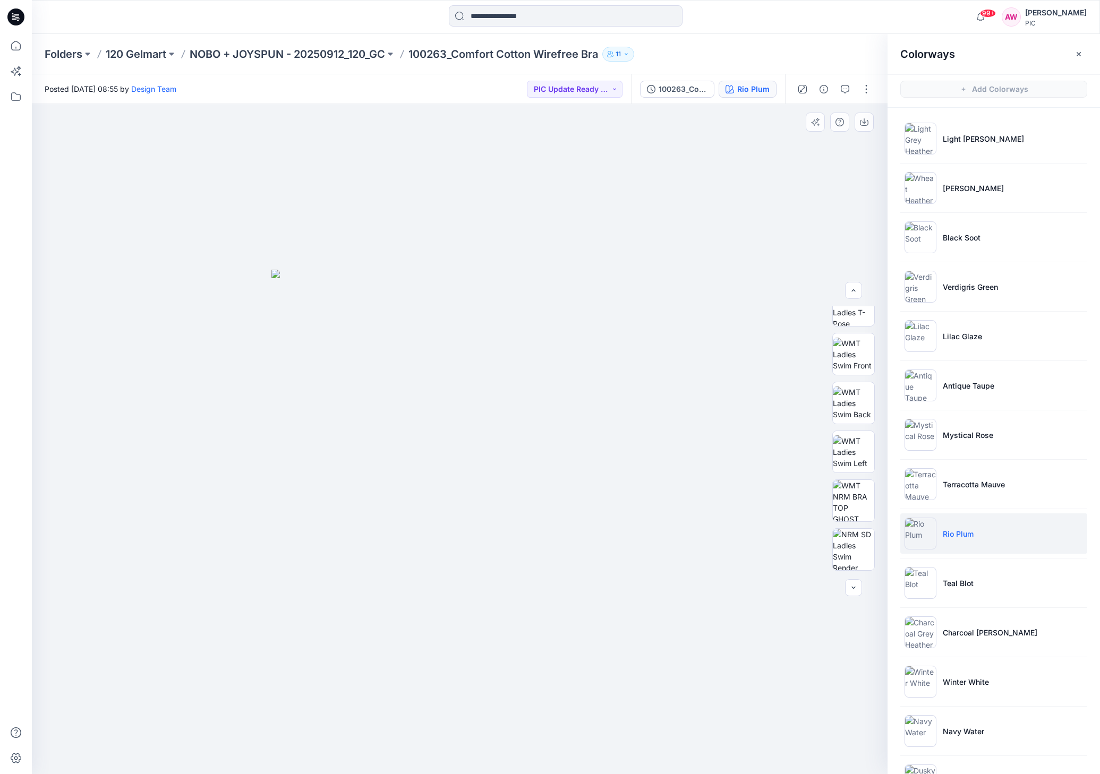
scroll to position [131, 0]
click at [858, 487] on img at bounding box center [853, 490] width 41 height 41
click at [491, 312] on img at bounding box center [460, 504] width 435 height 541
click at [856, 543] on img at bounding box center [853, 538] width 41 height 41
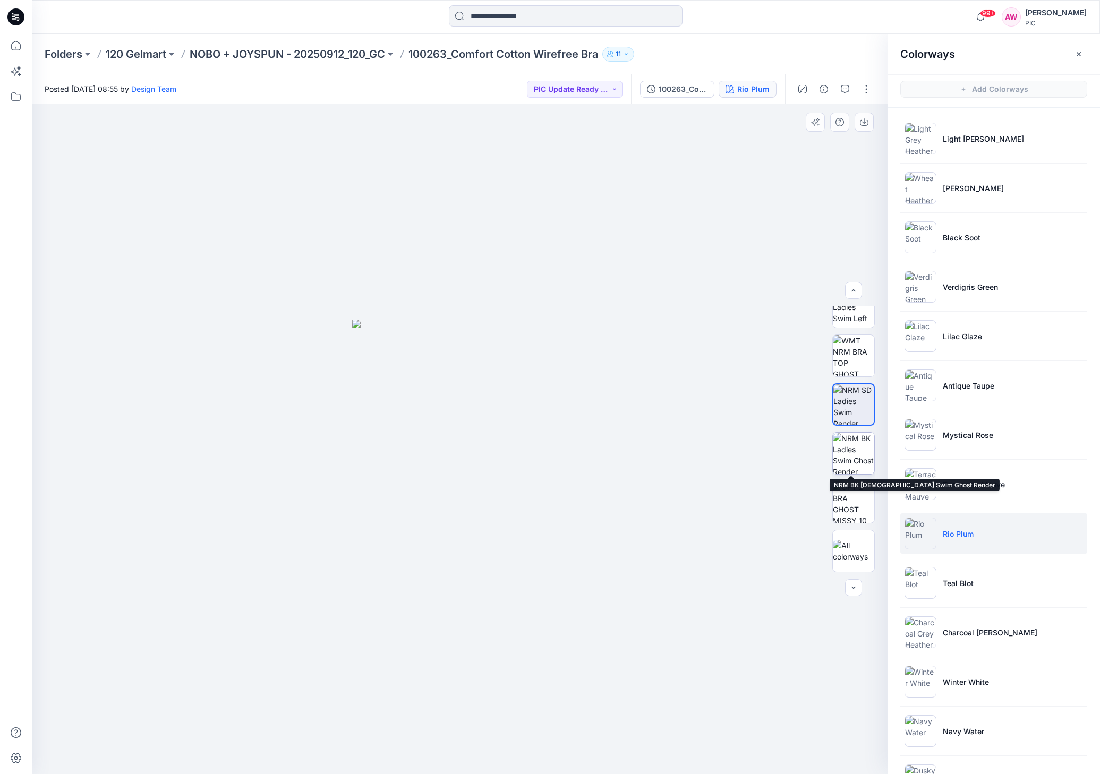
click at [858, 467] on img at bounding box center [853, 453] width 41 height 41
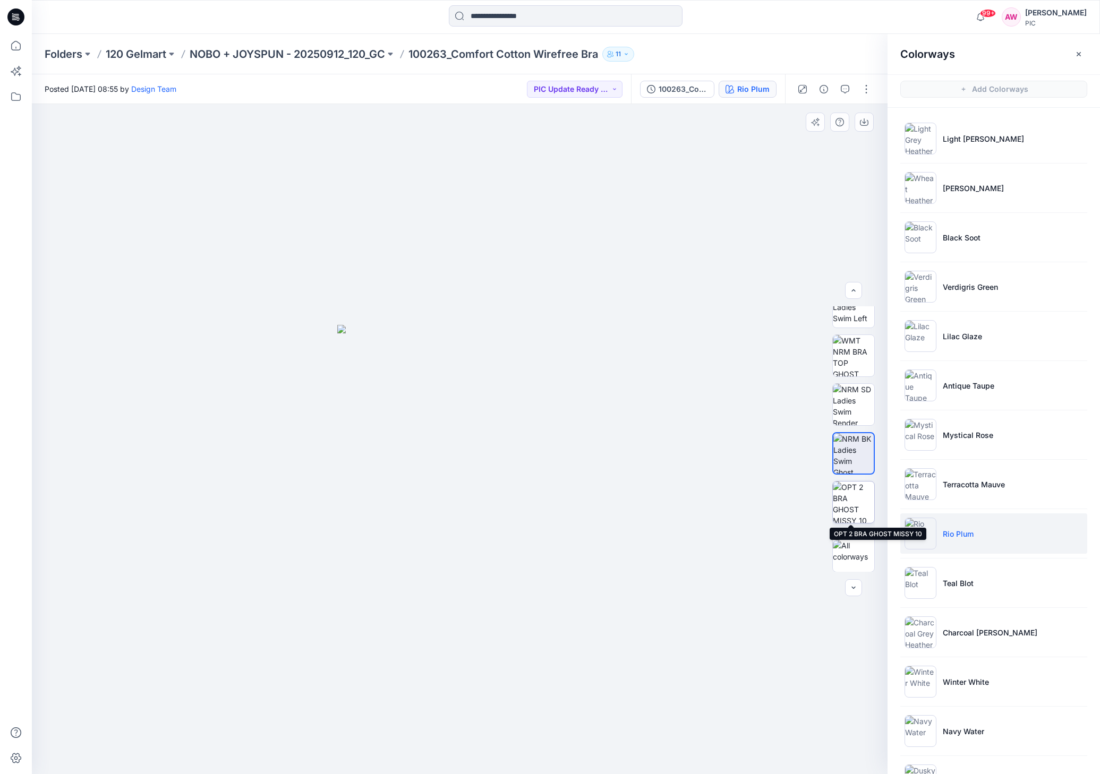
click at [860, 514] on img at bounding box center [853, 502] width 41 height 41
click at [865, 120] on icon "button" at bounding box center [864, 122] width 8 height 8
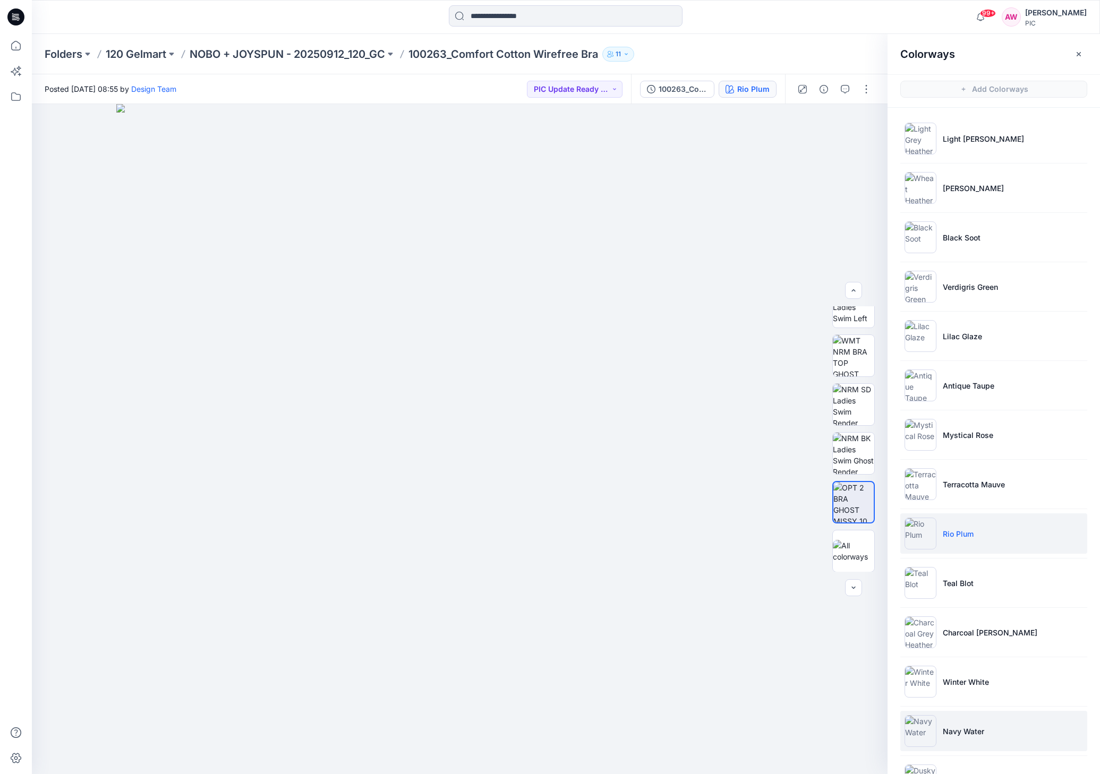
click at [926, 712] on img at bounding box center [921, 732] width 32 height 32
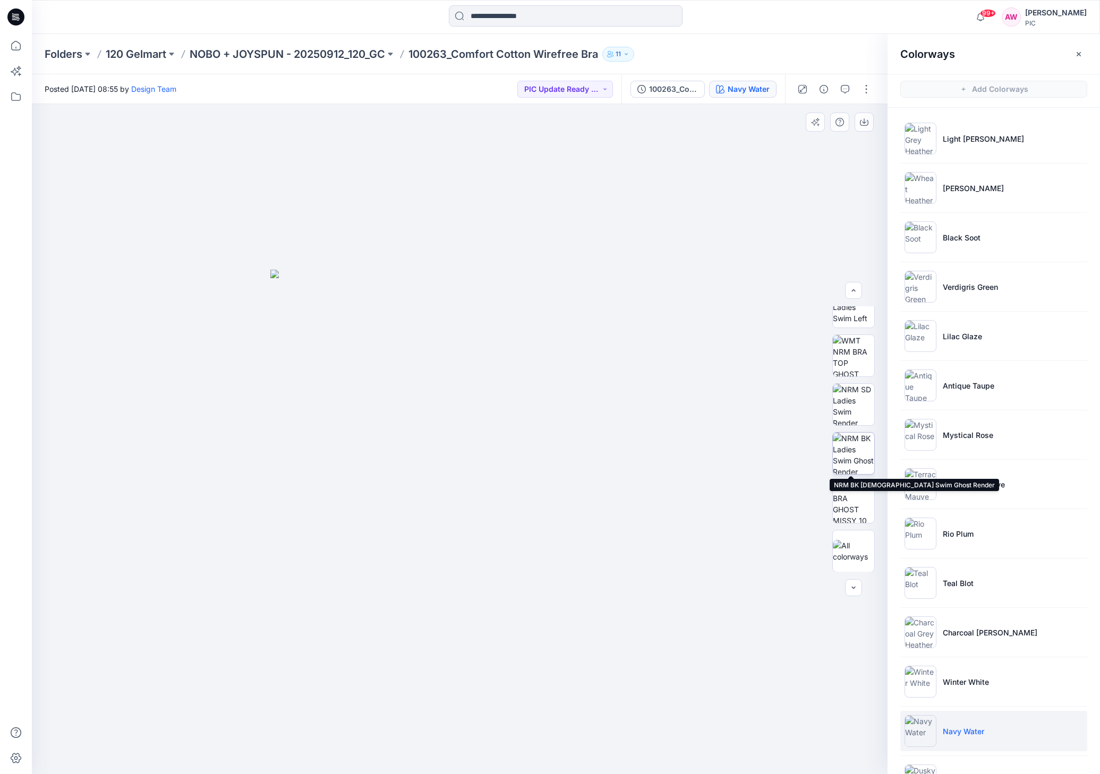
click at [855, 465] on img at bounding box center [853, 453] width 41 height 41
click at [858, 508] on img at bounding box center [853, 502] width 41 height 41
click at [865, 119] on icon "button" at bounding box center [864, 122] width 8 height 8
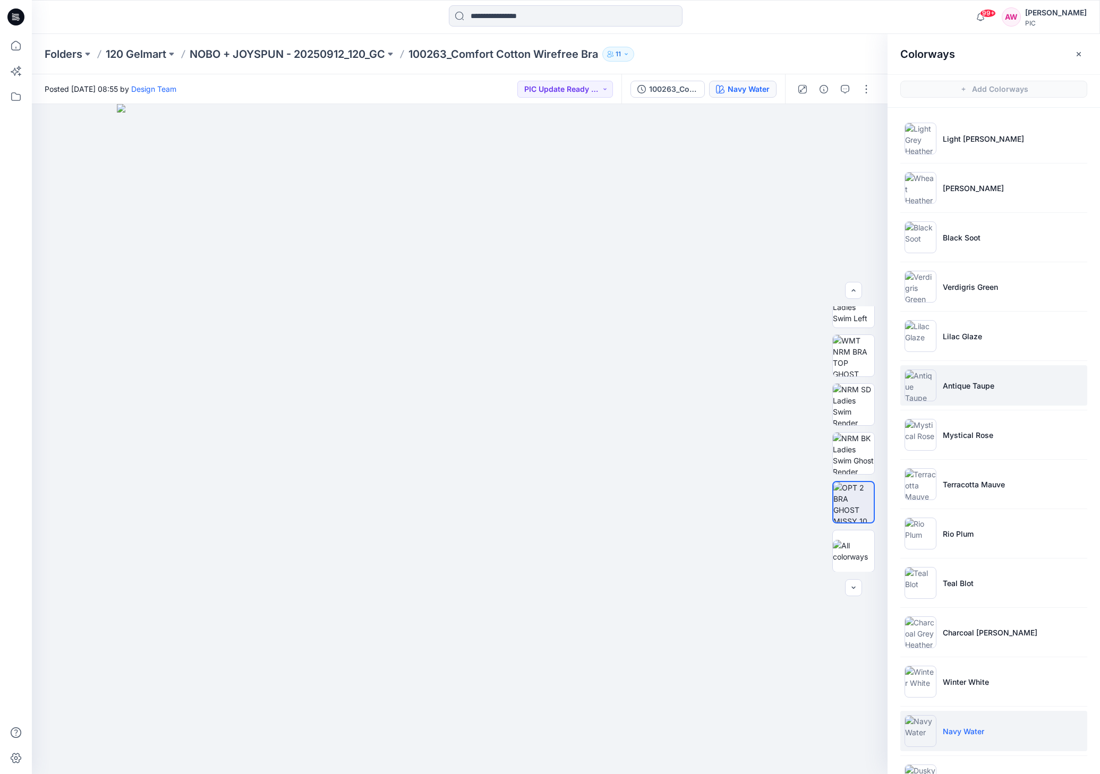
click at [926, 391] on img at bounding box center [921, 386] width 32 height 32
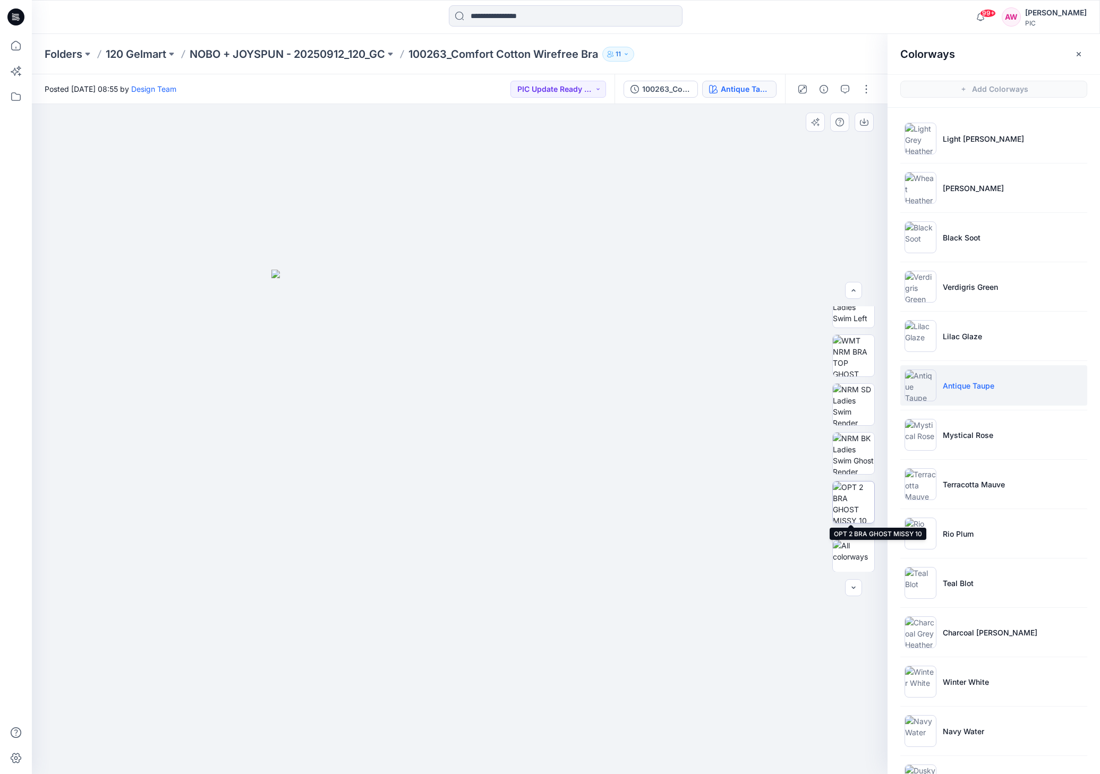
click at [863, 500] on img at bounding box center [853, 502] width 41 height 41
click at [867, 118] on icon "button" at bounding box center [864, 122] width 8 height 8
click at [922, 484] on img at bounding box center [921, 485] width 32 height 32
click at [864, 510] on img at bounding box center [853, 502] width 41 height 41
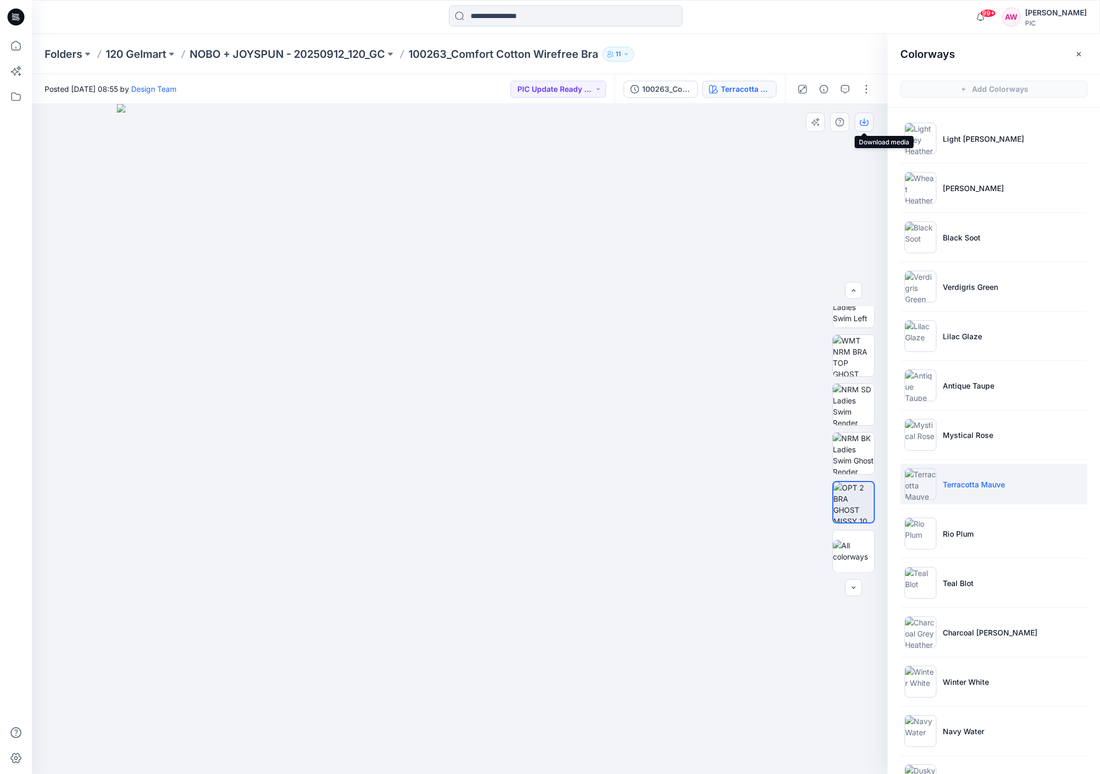
click at [866, 120] on icon "button" at bounding box center [864, 122] width 8 height 8
click at [923, 712] on img at bounding box center [921, 732] width 32 height 32
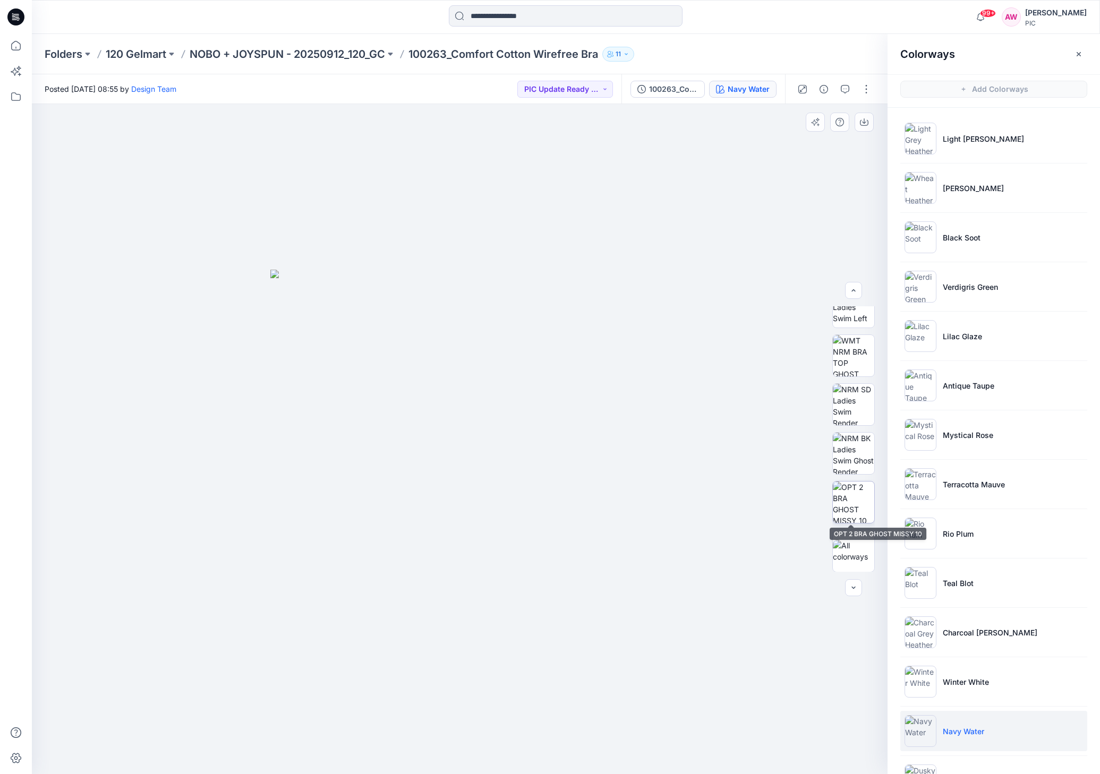
click at [858, 515] on img at bounding box center [853, 502] width 41 height 41
click at [869, 123] on button "button" at bounding box center [864, 122] width 19 height 19
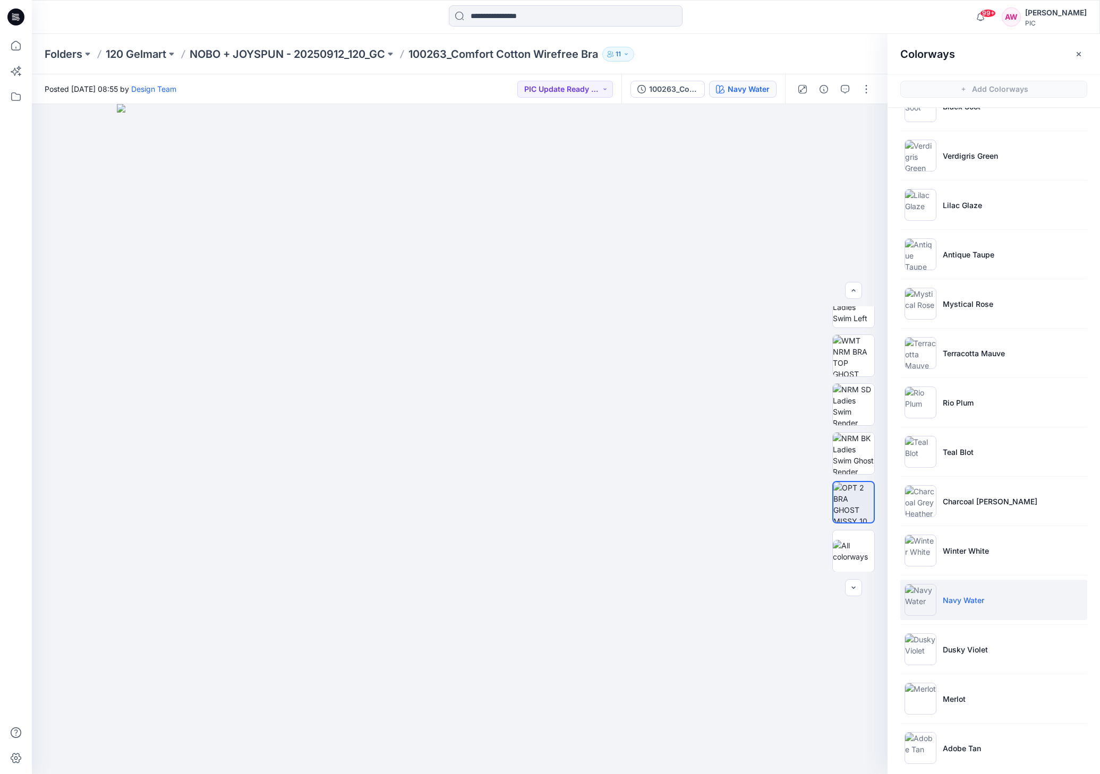
scroll to position [141, 0]
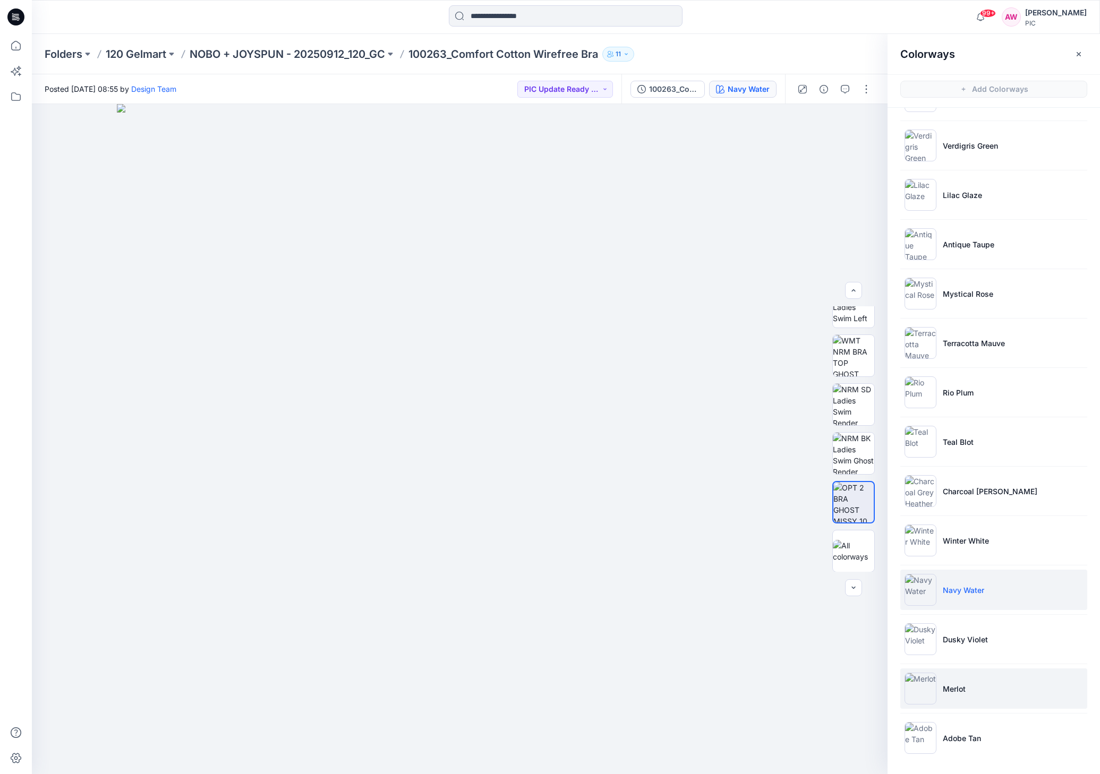
click at [938, 701] on li "Merlot" at bounding box center [993, 689] width 187 height 40
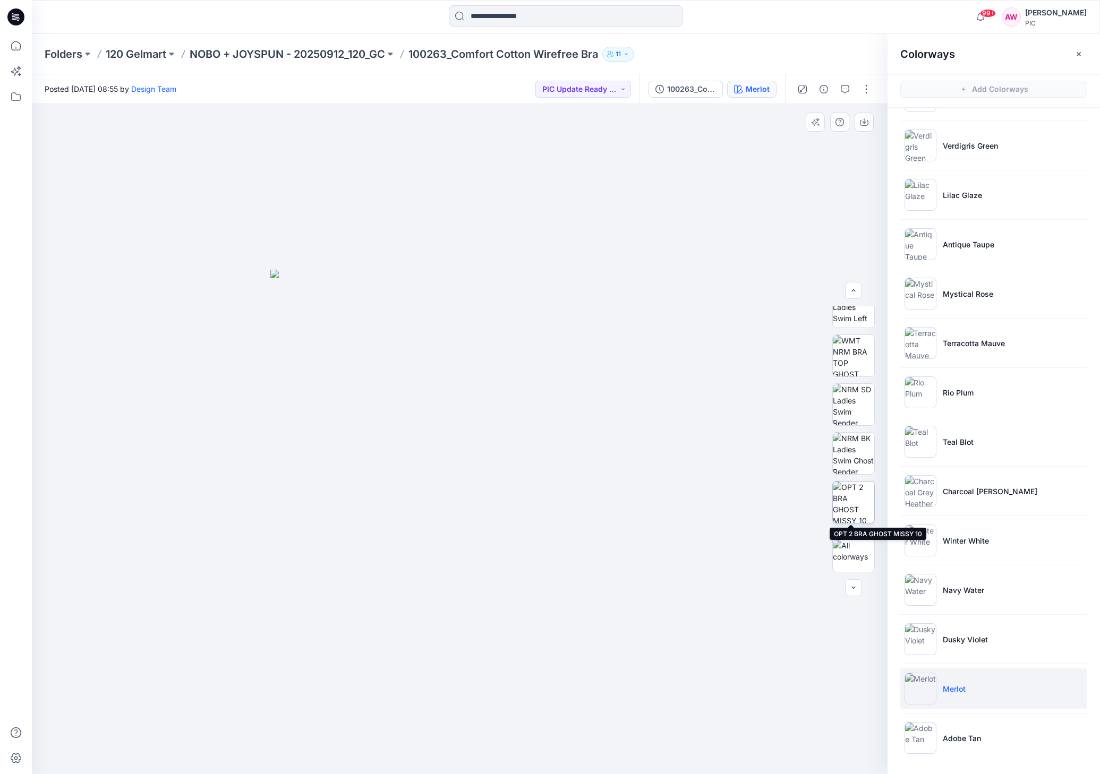
click at [859, 506] on img at bounding box center [853, 502] width 41 height 41
click at [865, 123] on icon "button" at bounding box center [864, 122] width 8 height 8
click at [930, 245] on img at bounding box center [921, 244] width 32 height 32
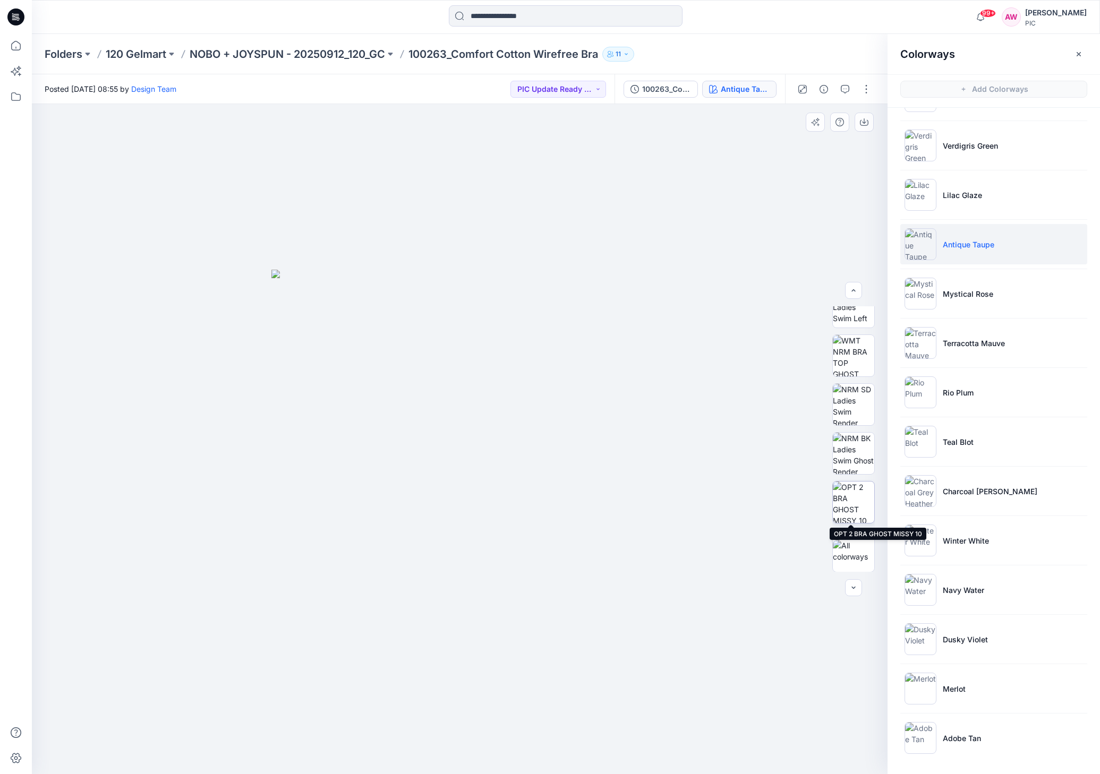
click at [862, 507] on img at bounding box center [853, 502] width 41 height 41
click at [865, 121] on icon "button" at bounding box center [864, 122] width 8 height 8
click at [921, 544] on img at bounding box center [921, 541] width 32 height 32
click at [864, 496] on img at bounding box center [853, 502] width 41 height 41
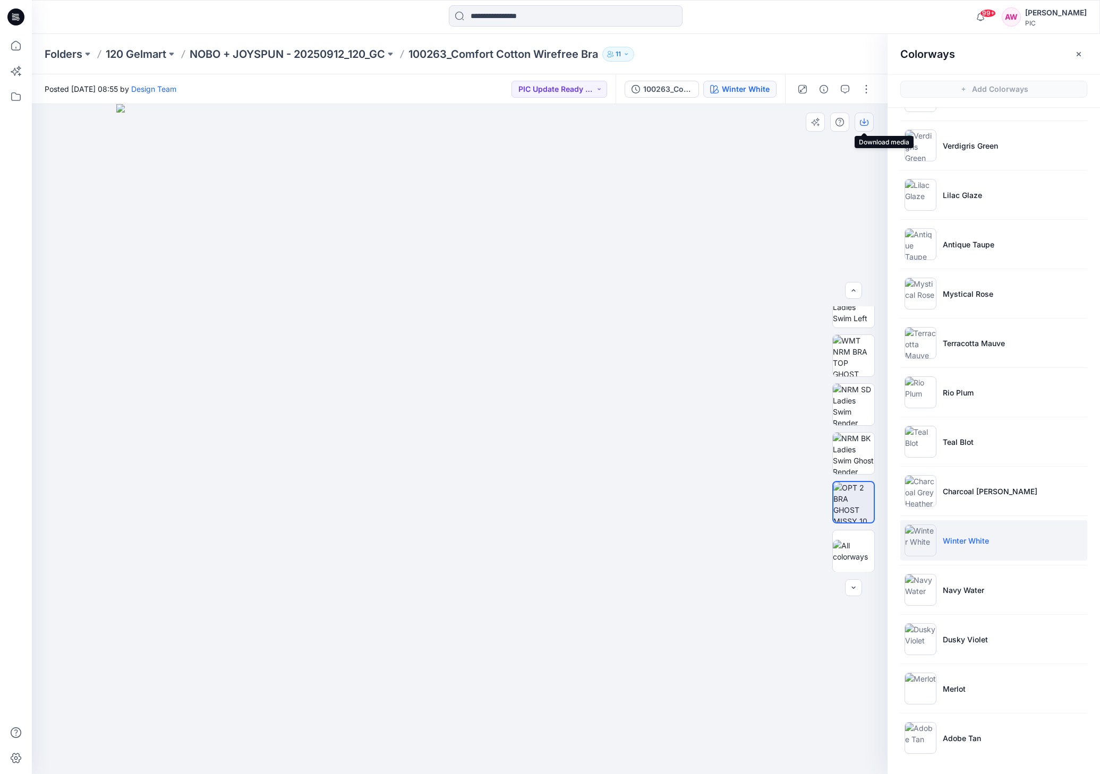
click at [865, 122] on icon "button" at bounding box center [864, 122] width 8 height 8
click at [316, 52] on p "NOBO + JOYSPUN - 20250912_120_GC" at bounding box center [287, 54] width 195 height 15
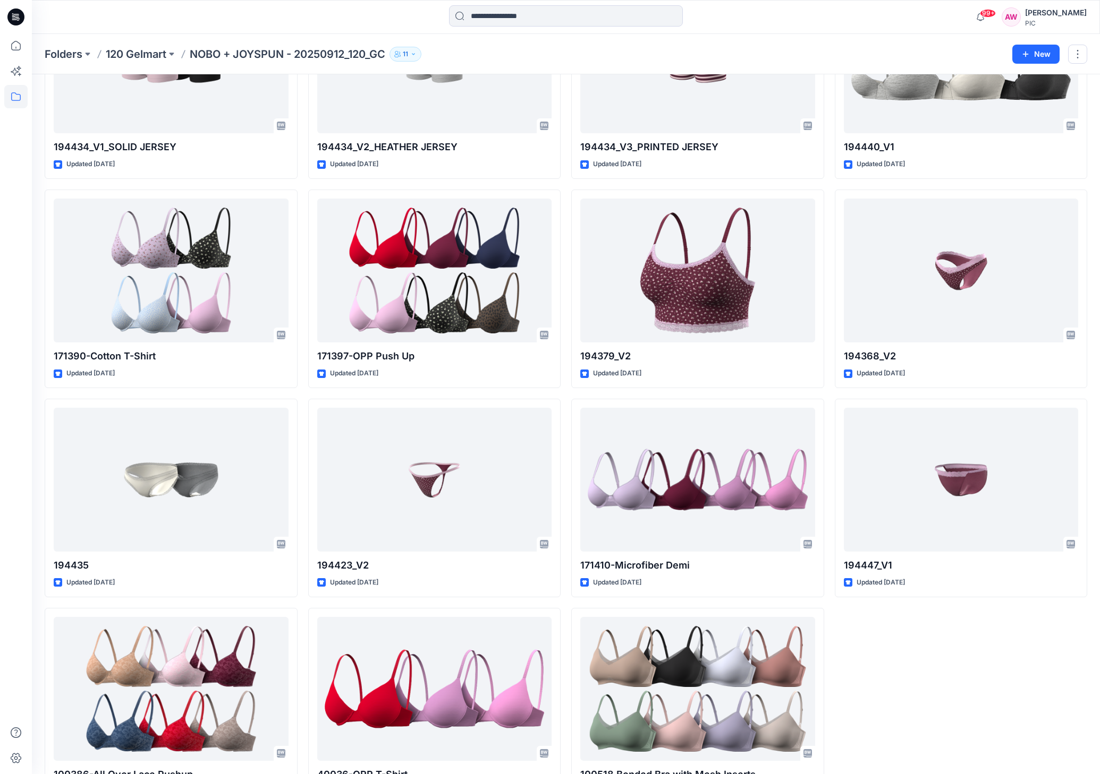
scroll to position [3741, 0]
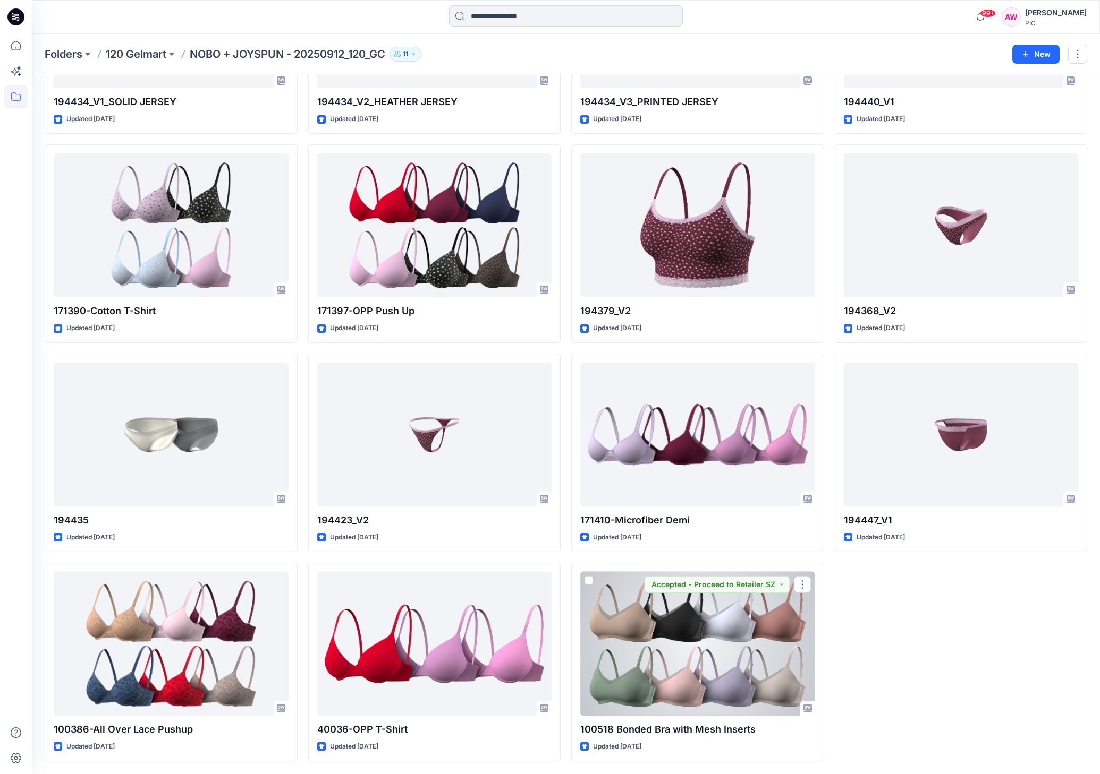
click at [752, 656] on div at bounding box center [697, 644] width 235 height 144
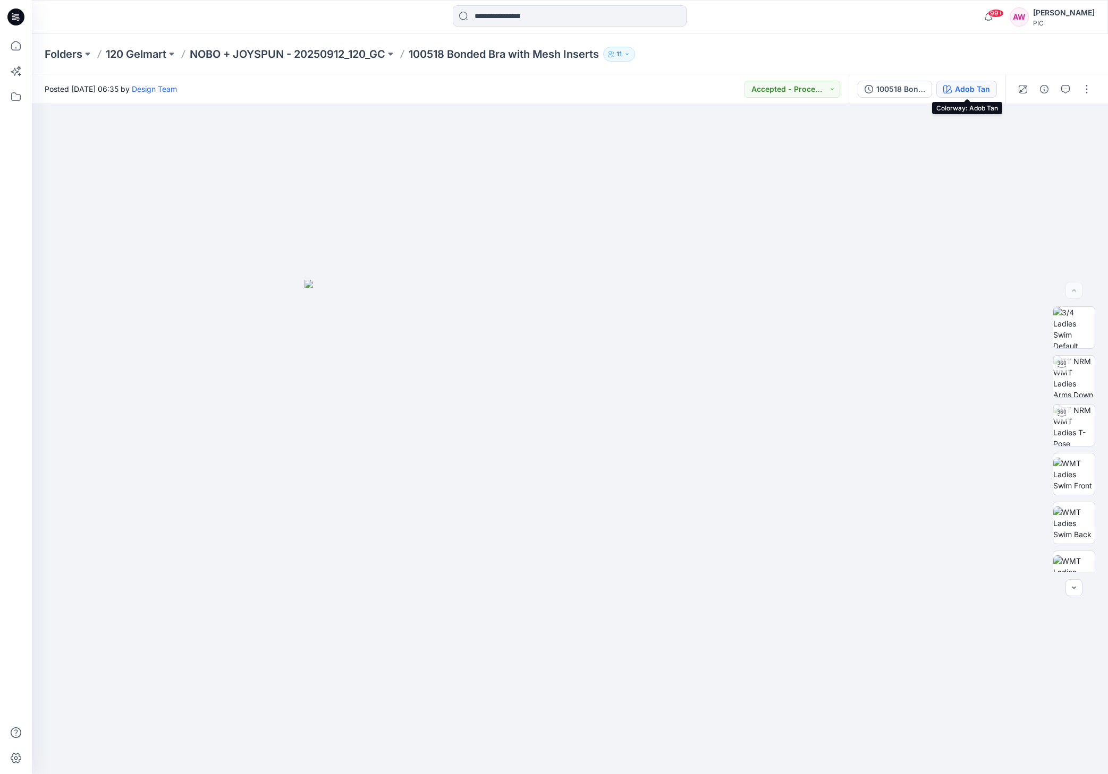
click at [978, 87] on div "Adob Tan" at bounding box center [972, 89] width 35 height 12
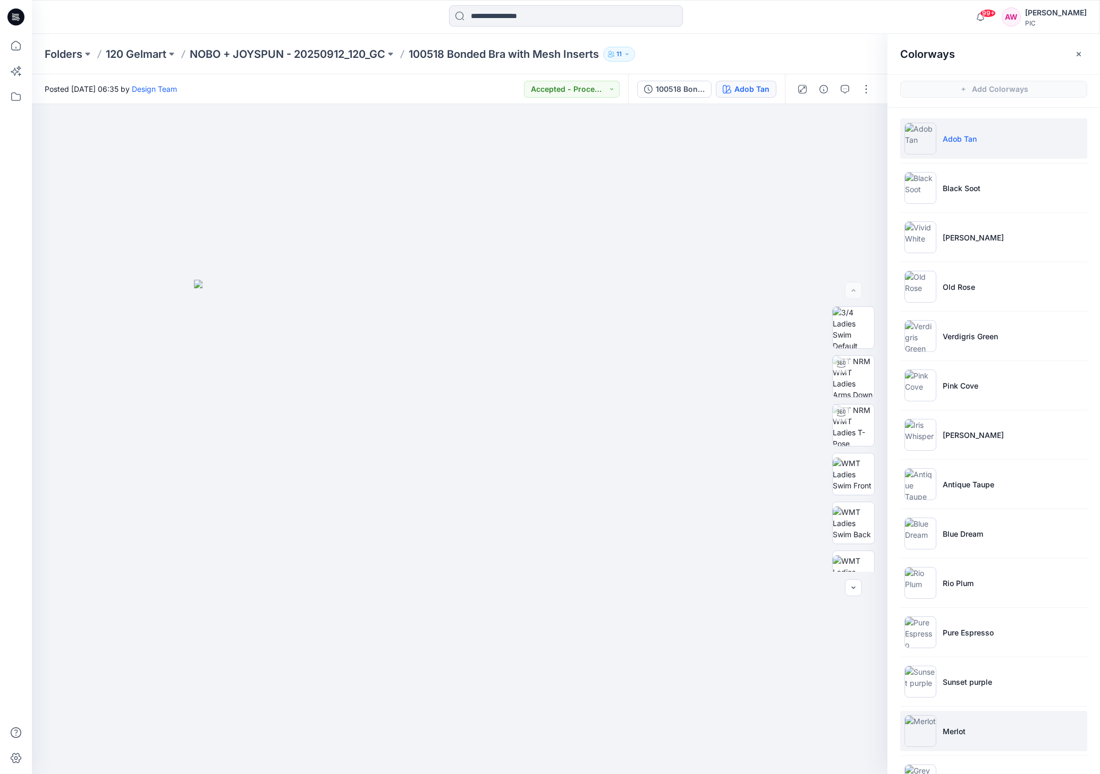
click at [917, 712] on img at bounding box center [920, 732] width 32 height 32
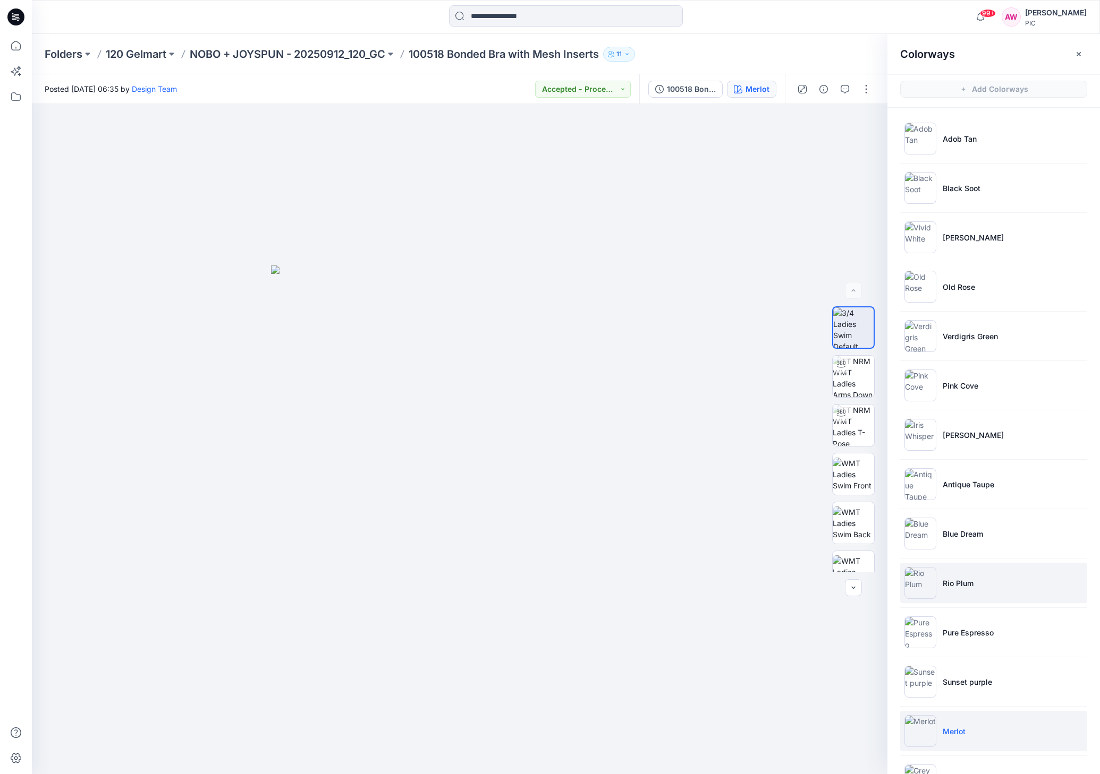
click at [931, 584] on img at bounding box center [920, 583] width 32 height 32
